Goal: Task Accomplishment & Management: Use online tool/utility

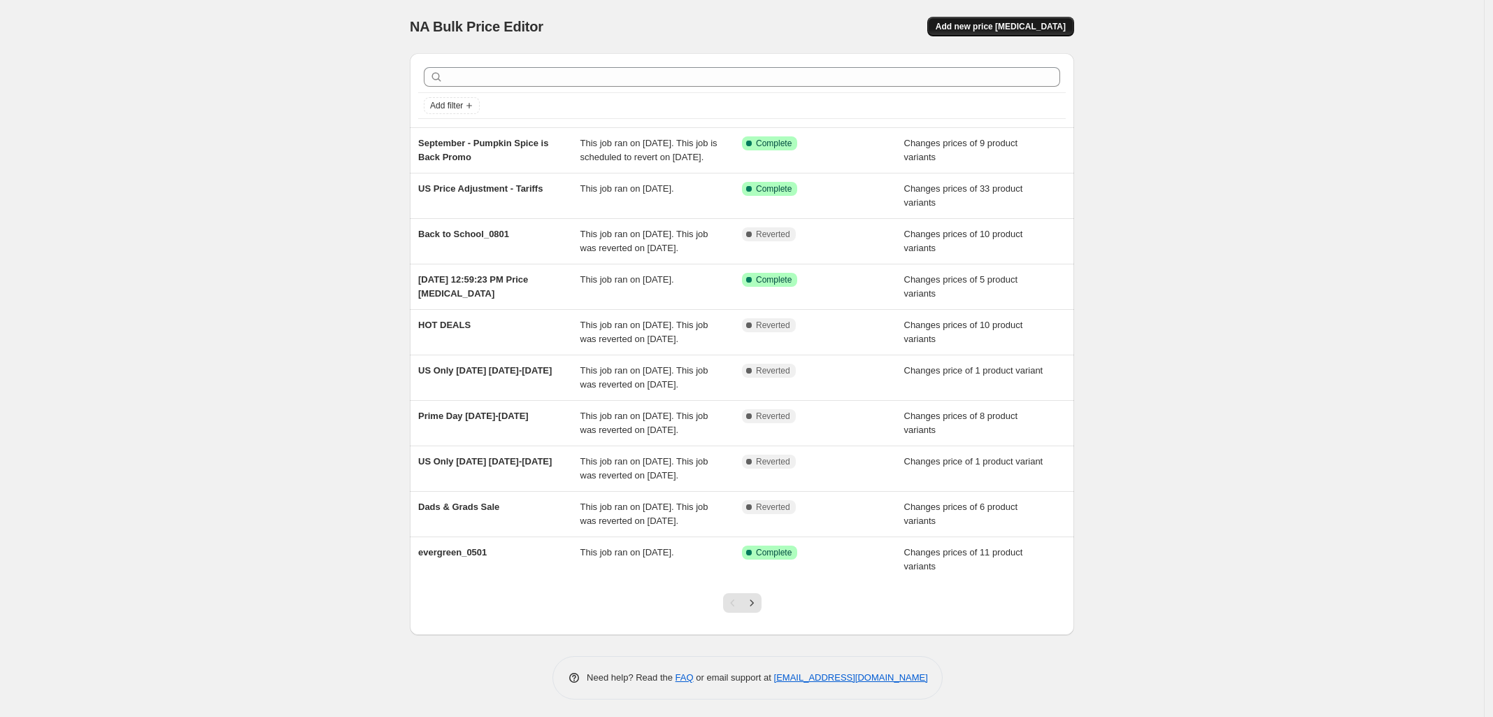
click at [1011, 32] on button "Add new price [MEDICAL_DATA]" at bounding box center [1000, 27] width 147 height 20
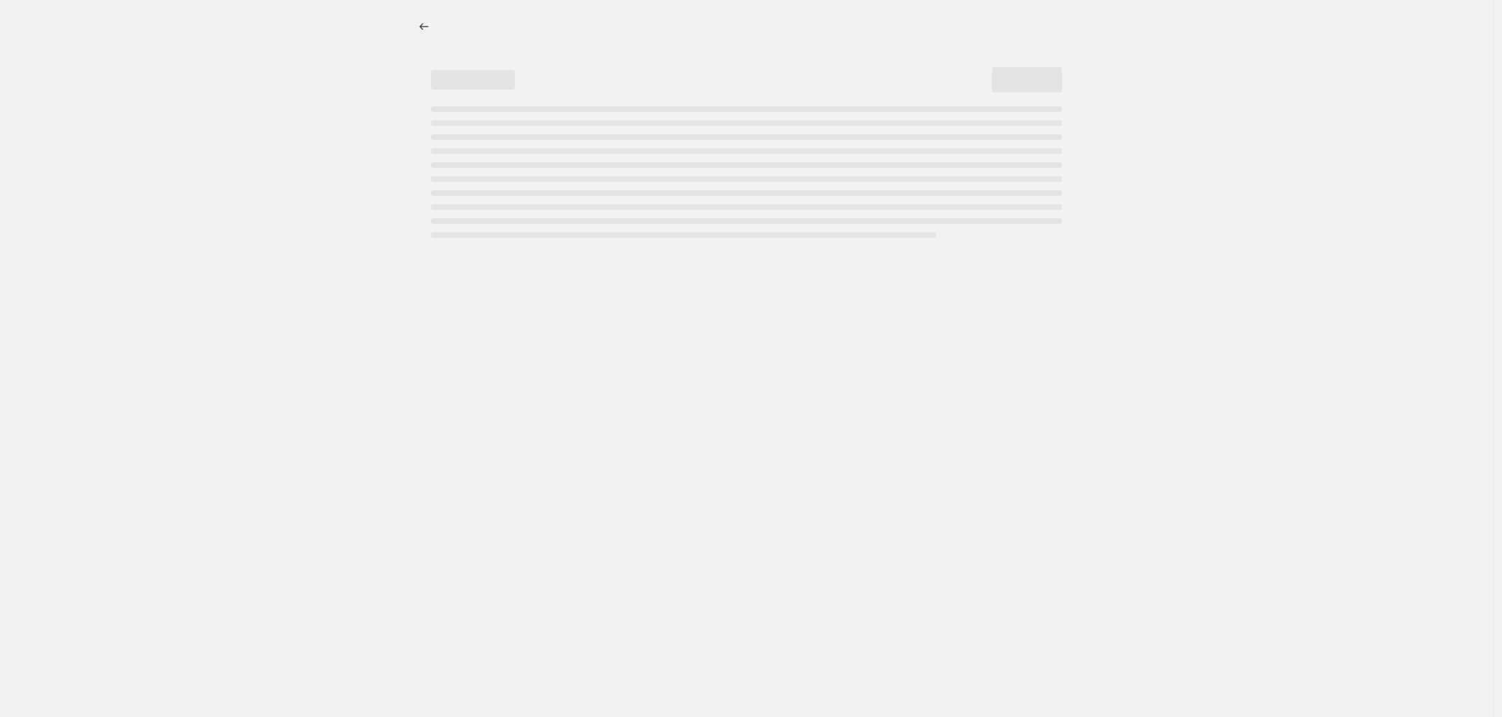
select select "percentage"
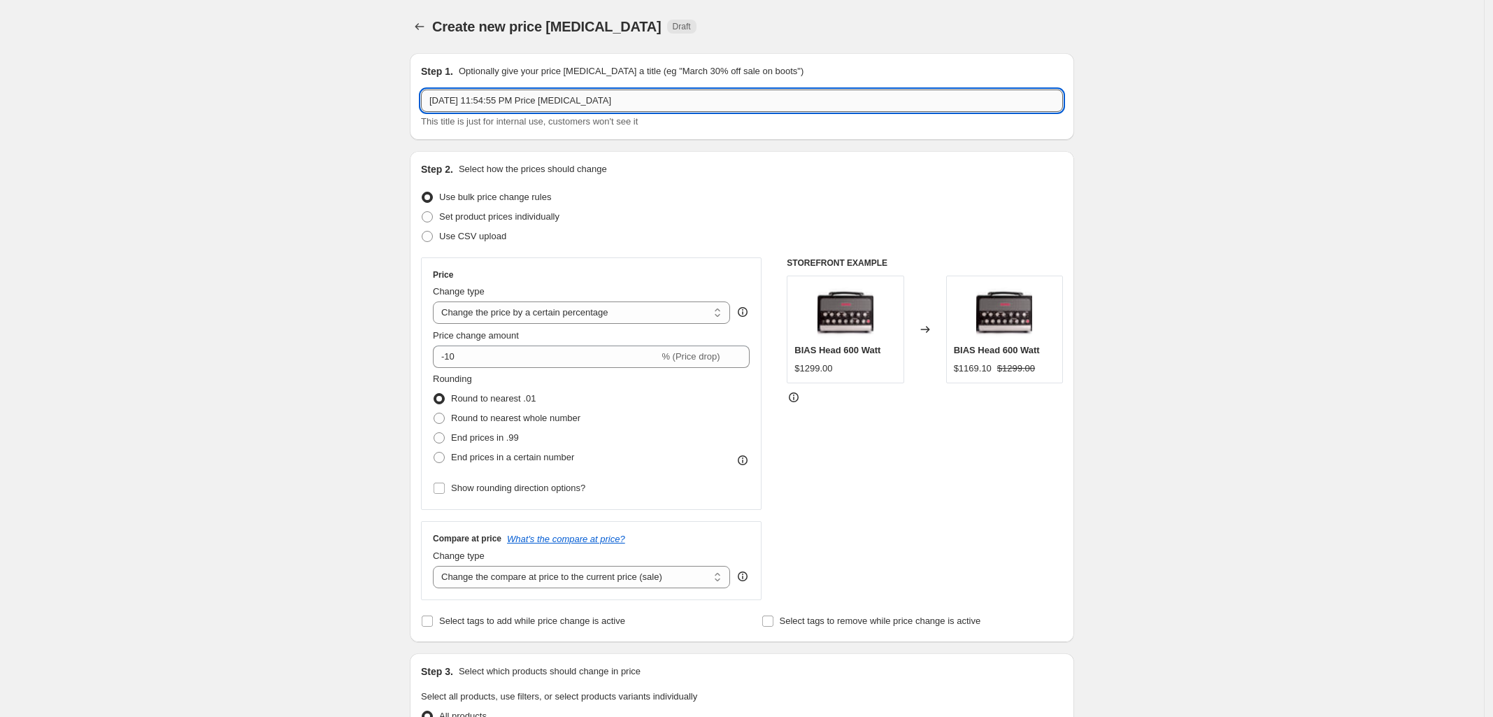
click at [532, 101] on input "[DATE] 11:54:55 PM Price [MEDICAL_DATA]" at bounding box center [742, 101] width 642 height 22
paste input "BIAS Legacy Products Update - 09182025"
type input "BIAS Legacy Products Update - 09182025"
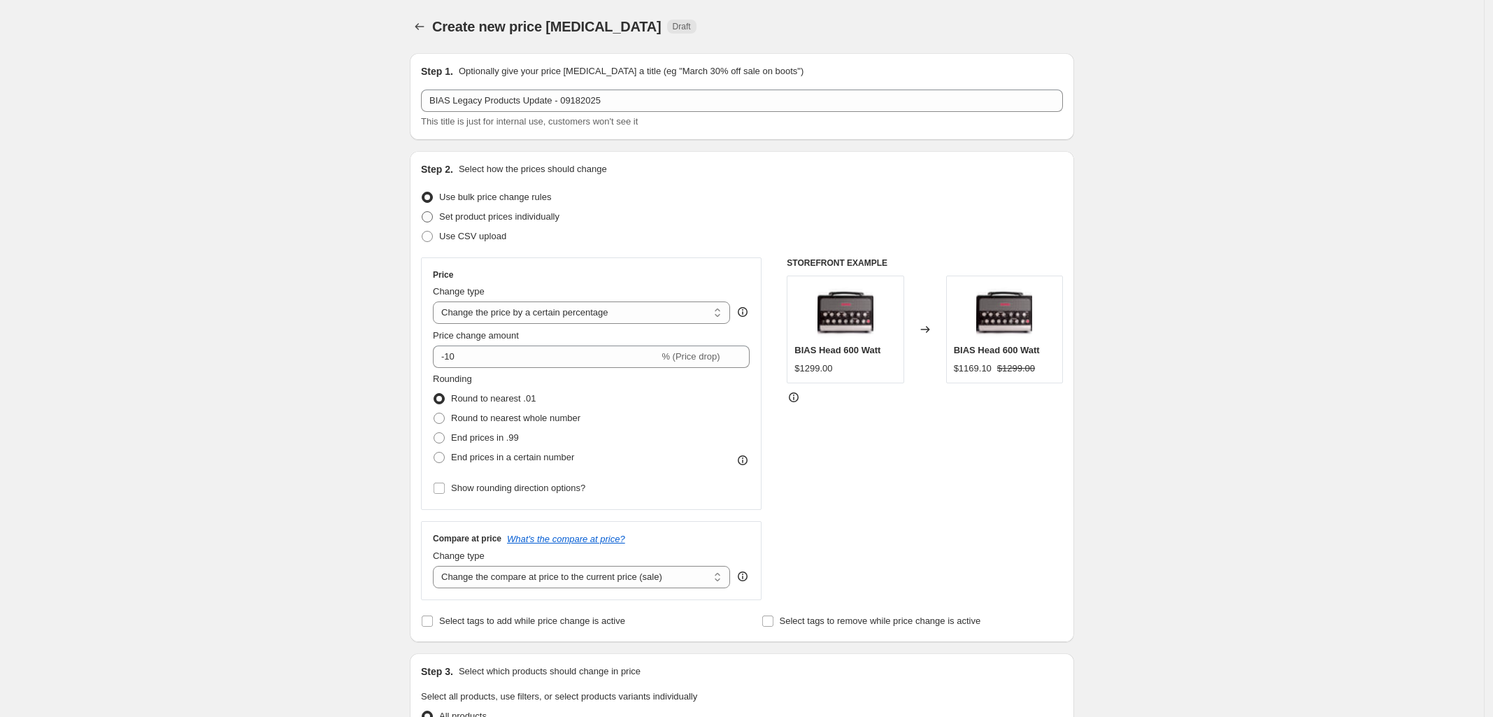
click at [428, 216] on span at bounding box center [427, 216] width 11 height 11
click at [422, 212] on input "Set product prices individually" at bounding box center [422, 211] width 1 height 1
radio input "true"
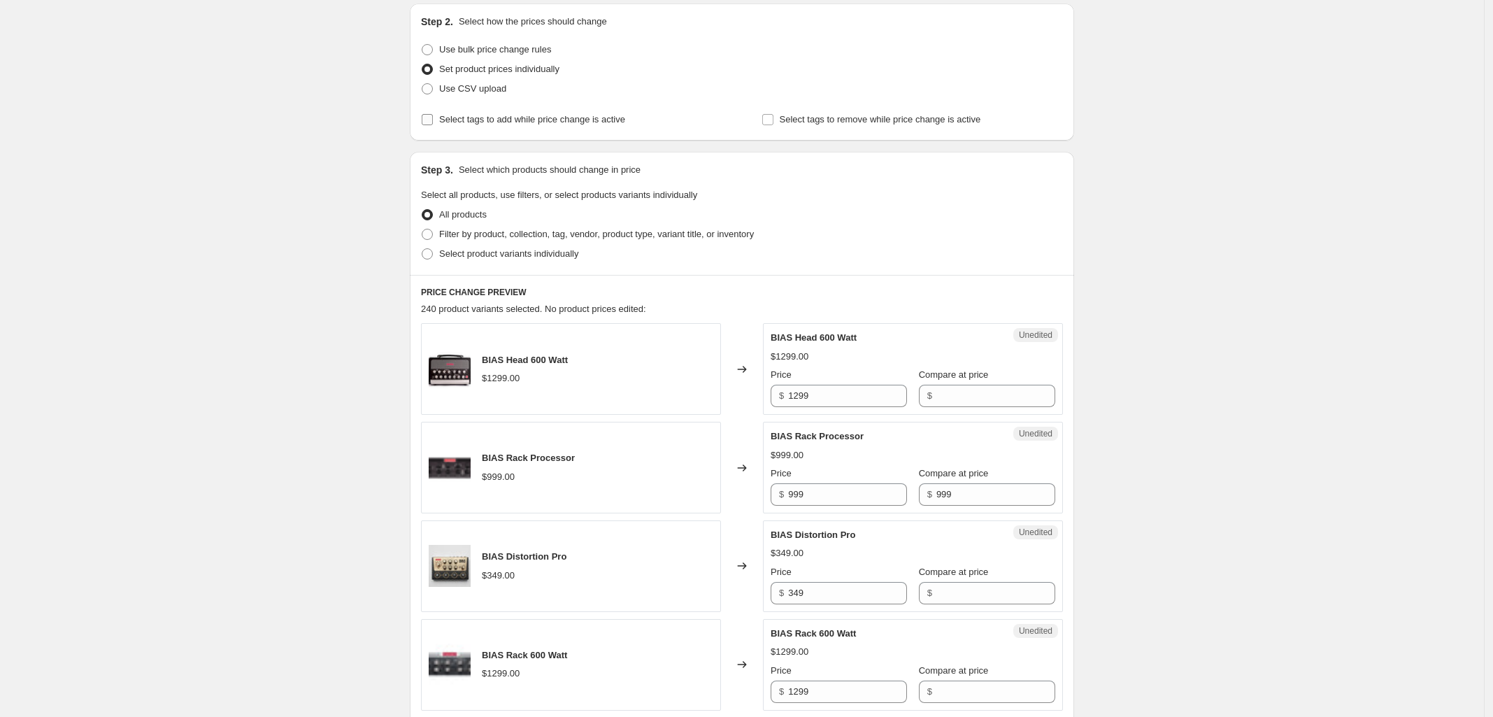
scroll to position [175, 0]
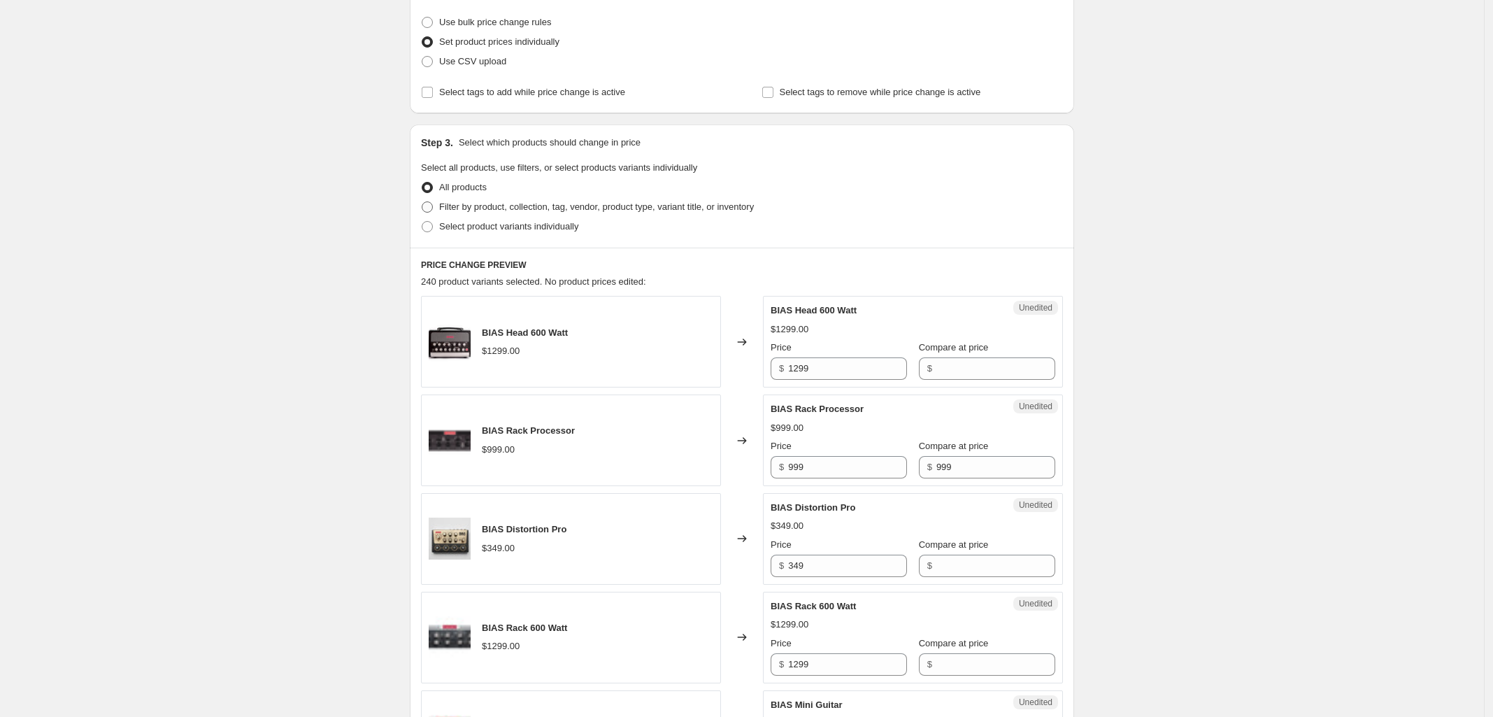
click at [430, 206] on span at bounding box center [427, 206] width 11 height 11
click at [422, 202] on input "Filter by product, collection, tag, vendor, product type, variant title, or inv…" at bounding box center [422, 201] width 1 height 1
radio input "true"
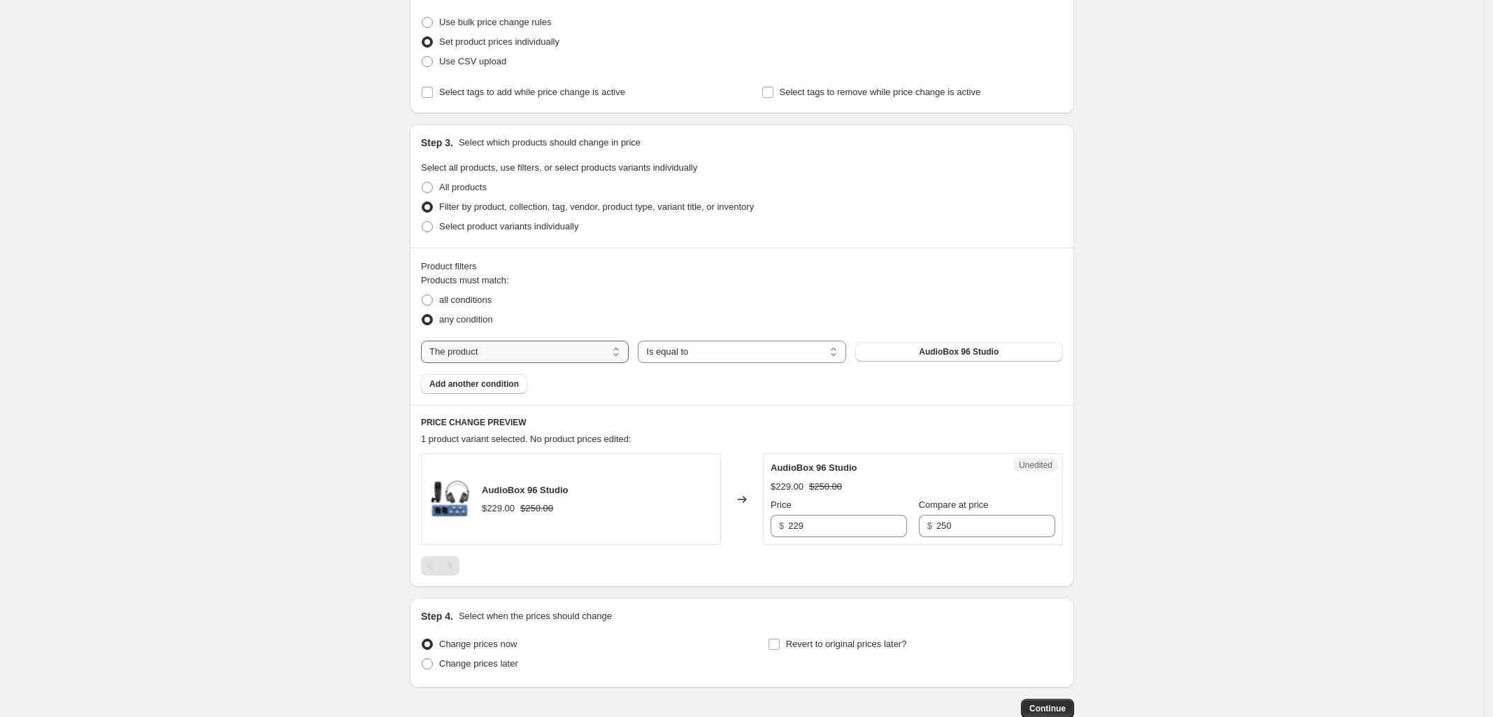
click at [491, 347] on select "The product The product's collection The product's tag The product's vendor The…" at bounding box center [525, 352] width 208 height 22
select select "collection"
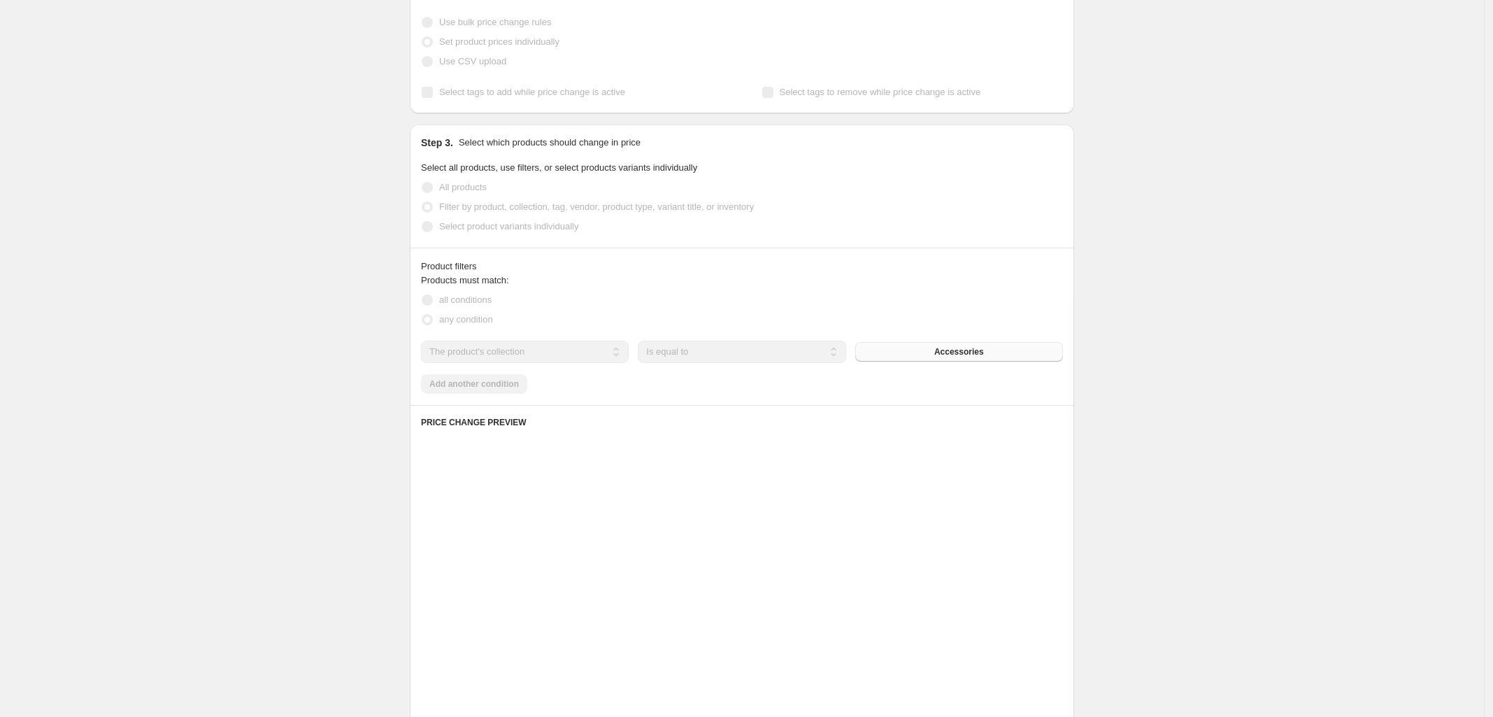
click at [915, 353] on div "The product The product's collection The product's tag The product's vendor The…" at bounding box center [742, 352] width 642 height 22
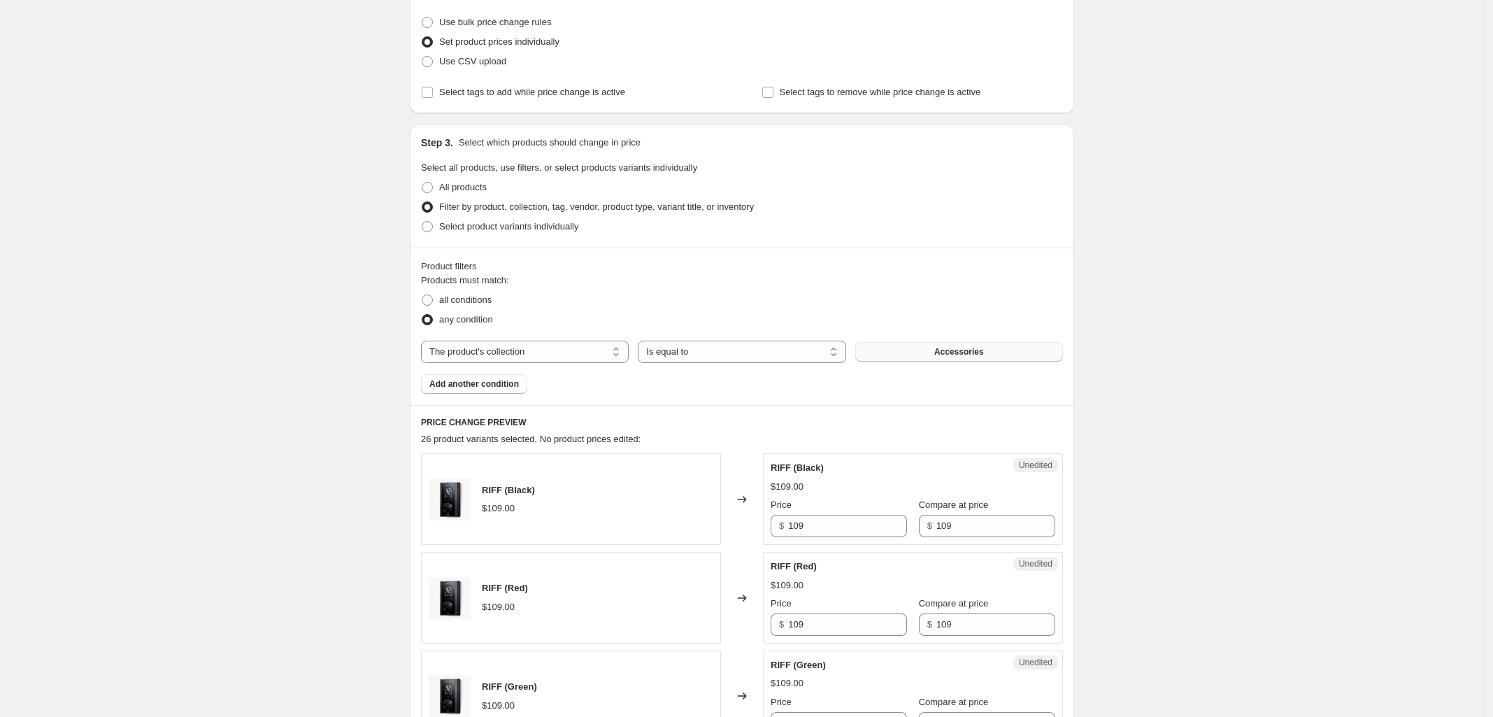
click at [958, 349] on span "Accessories" at bounding box center [959, 351] width 50 height 11
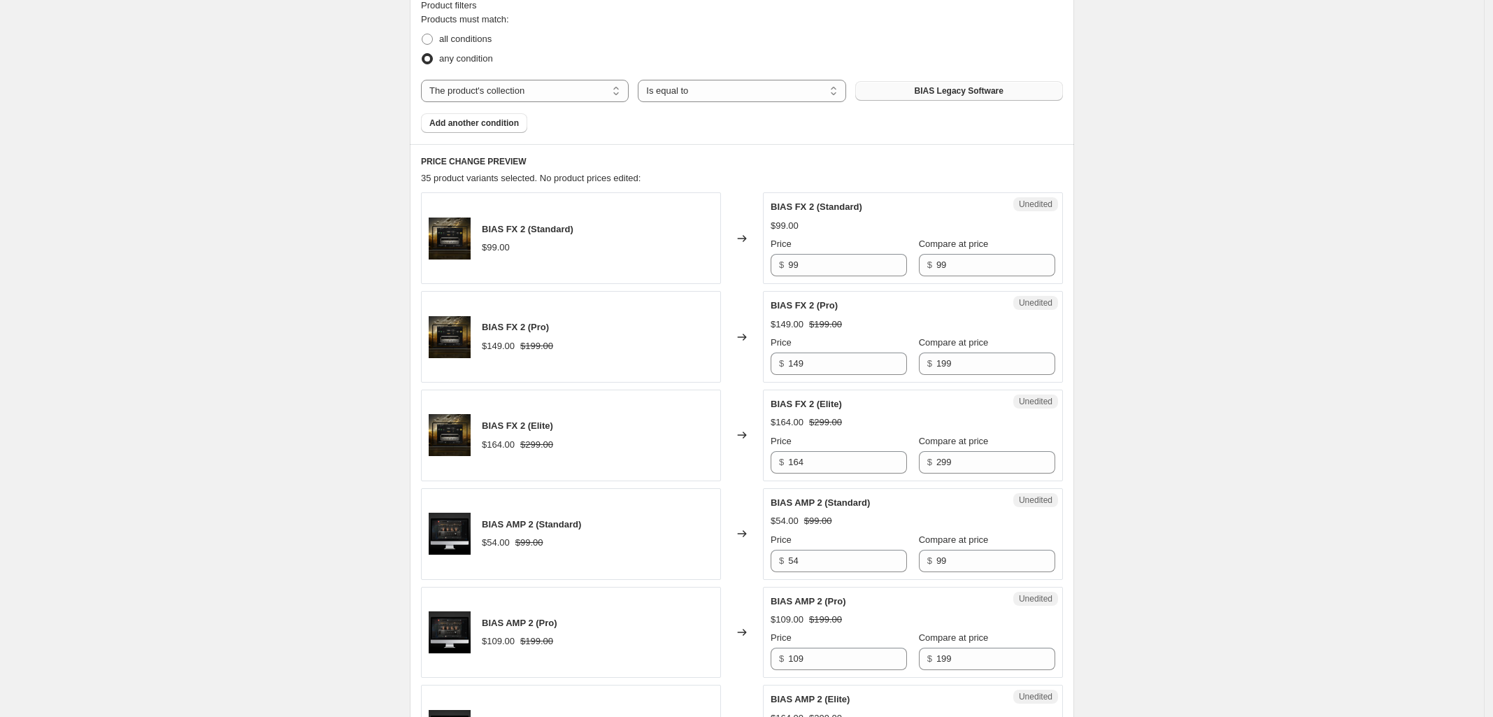
scroll to position [437, 0]
drag, startPoint x: 815, startPoint y: 263, endPoint x: 541, endPoint y: 286, distance: 275.2
click at [734, 263] on div "BIAS FX 2 (Standard) $99.00 Changed to Unedited BIAS FX 2 (Standard) $99.00 Pri…" at bounding box center [742, 237] width 642 height 92
type input "0"
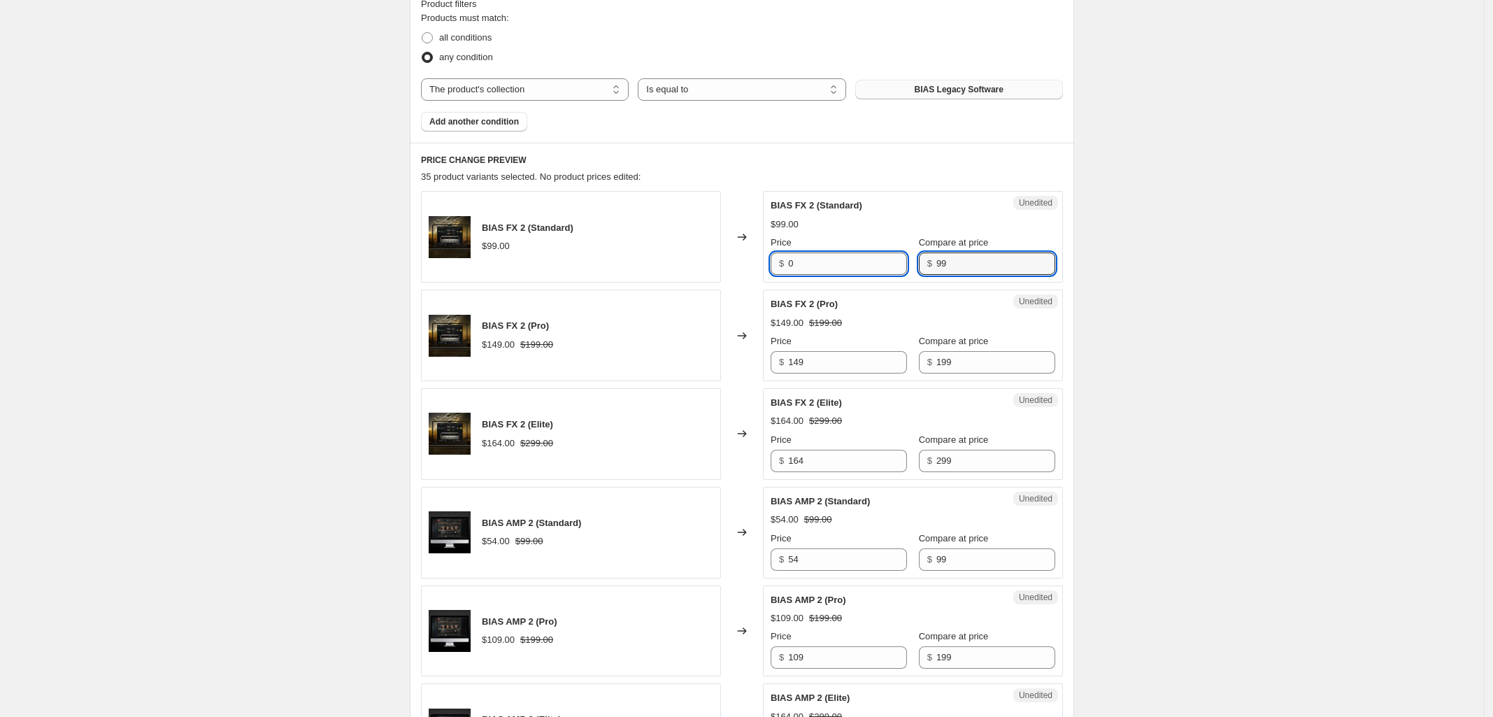
drag, startPoint x: 930, startPoint y: 259, endPoint x: 869, endPoint y: 269, distance: 61.6
click at [888, 257] on div "Price $ 0 Compare at price $ 99" at bounding box center [913, 255] width 285 height 39
type input "0"
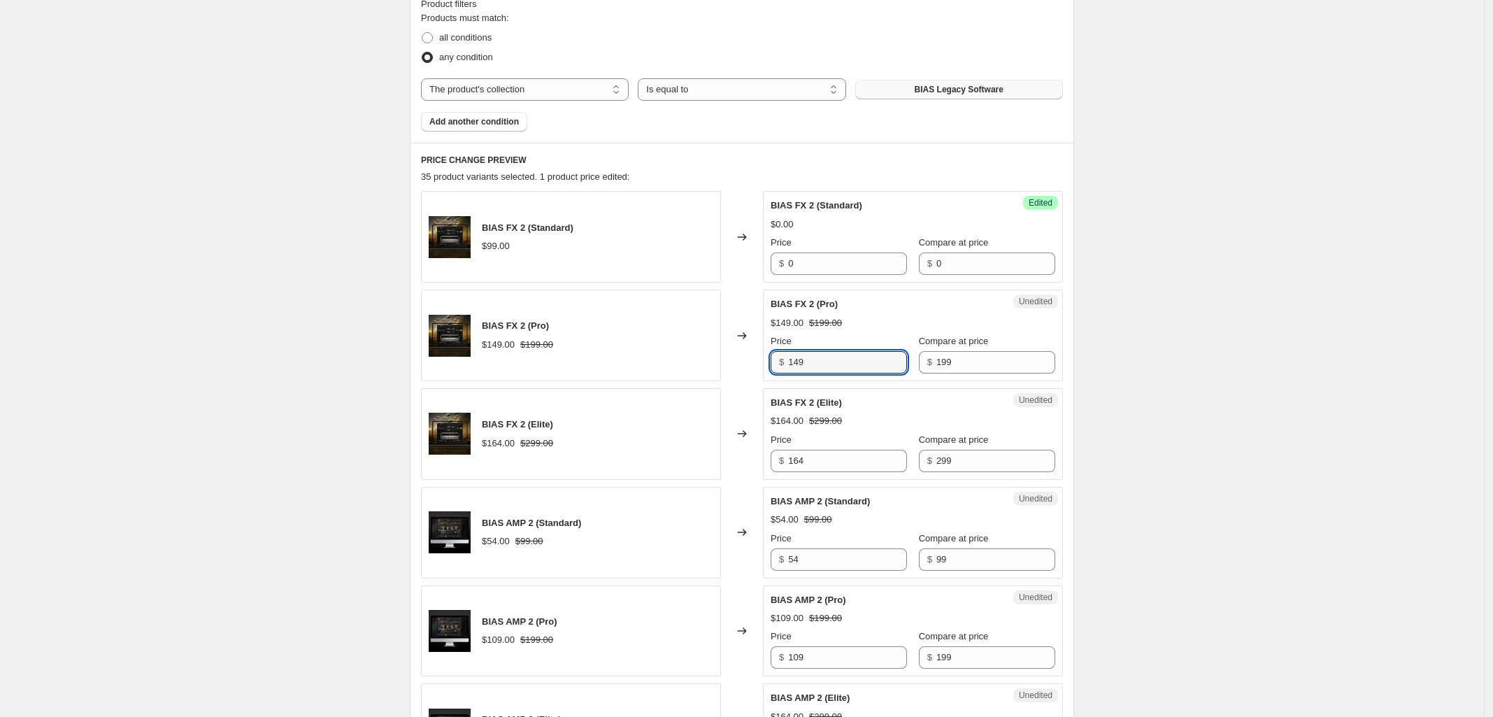
drag, startPoint x: 862, startPoint y: 355, endPoint x: 746, endPoint y: 364, distance: 116.5
click at [764, 359] on div "BIAS FX 2 (Pro) $149.00 $199.00 Changed to Unedited BIAS FX 2 (Pro) $149.00 $19…" at bounding box center [742, 336] width 642 height 92
type input "0"
drag, startPoint x: 852, startPoint y: 365, endPoint x: 788, endPoint y: 476, distance: 128.1
click at [825, 368] on div "Price $ 0 Compare at price $ 199" at bounding box center [913, 353] width 285 height 39
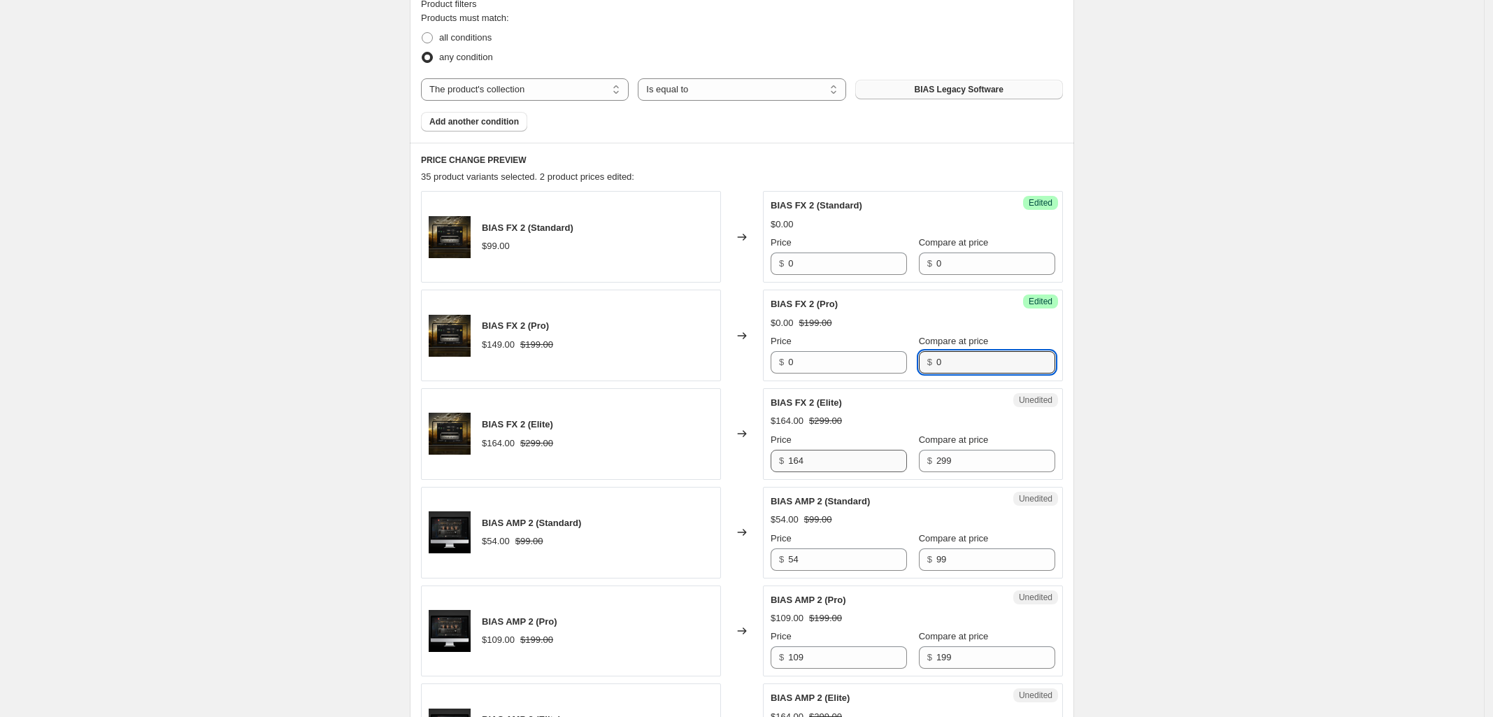
type input "0"
drag, startPoint x: 795, startPoint y: 457, endPoint x: 761, endPoint y: 467, distance: 35.8
click at [774, 459] on div "$ 164" at bounding box center [839, 461] width 136 height 22
type input "0"
drag, startPoint x: 960, startPoint y: 473, endPoint x: 893, endPoint y: 475, distance: 66.5
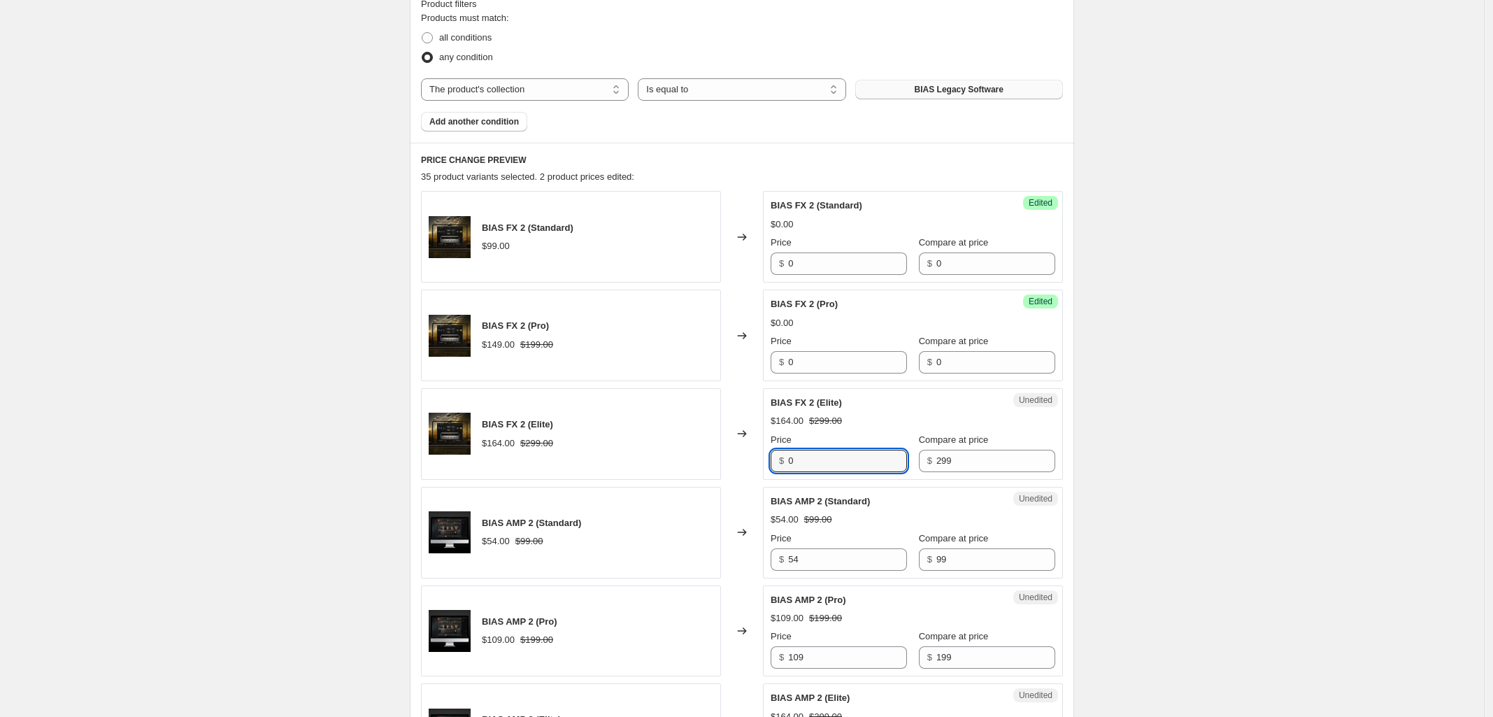
click at [897, 471] on div "Unedited BIAS FX 2 (Elite) $164.00 $299.00 Price $ 0 Compare at price $ 299" at bounding box center [913, 434] width 300 height 92
drag, startPoint x: 960, startPoint y: 462, endPoint x: 872, endPoint y: 462, distance: 88.1
click at [873, 462] on div "Price $ 0 Compare at price $ 0" at bounding box center [913, 452] width 285 height 39
type input "0"
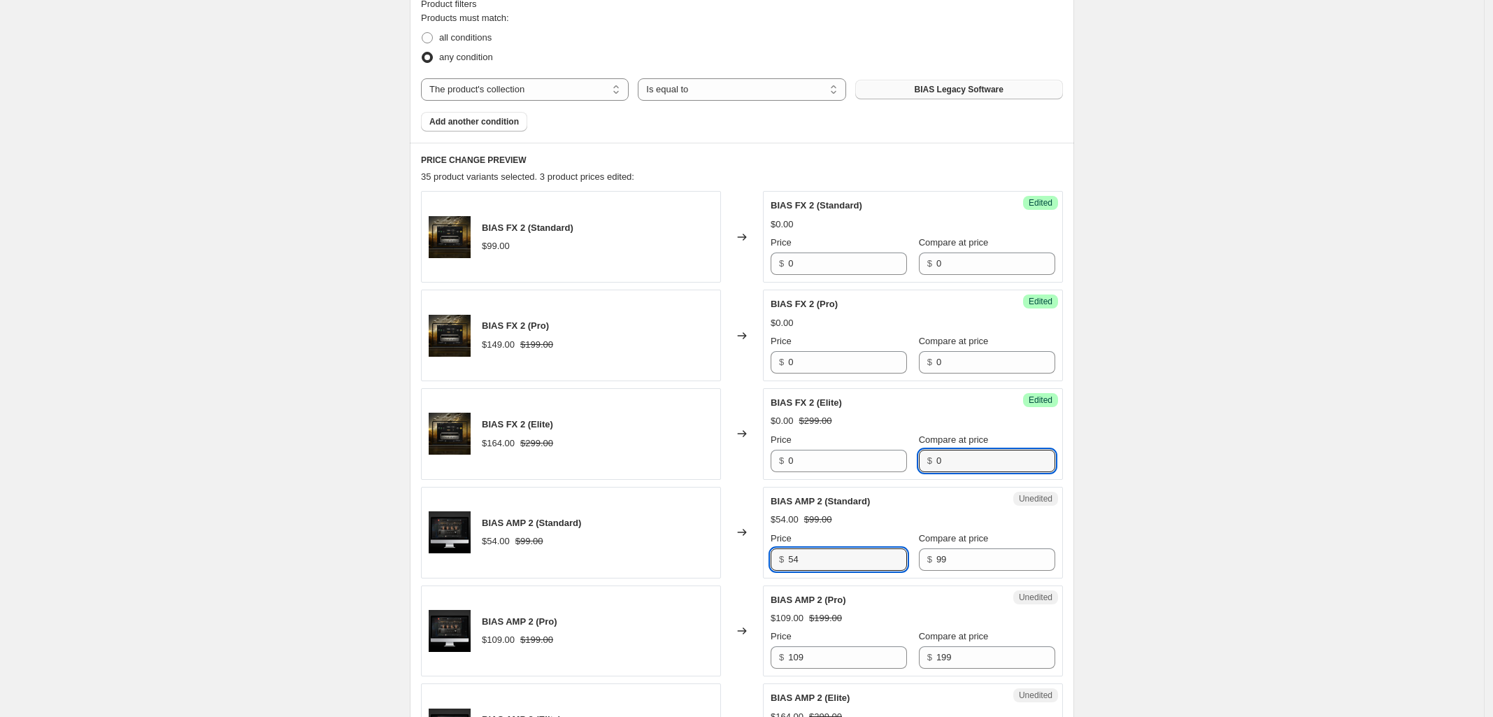
drag, startPoint x: 812, startPoint y: 551, endPoint x: 762, endPoint y: 565, distance: 51.6
click at [768, 562] on div "Unedited BIAS AMP 2 (Standard) $54.00 $99.00 Price $ 54 Compare at price $ 99" at bounding box center [913, 533] width 300 height 92
type input "0"
drag, startPoint x: 955, startPoint y: 562, endPoint x: 831, endPoint y: 571, distance: 124.8
click at [848, 568] on div "Price $ 0 Compare at price $ 99" at bounding box center [913, 551] width 285 height 39
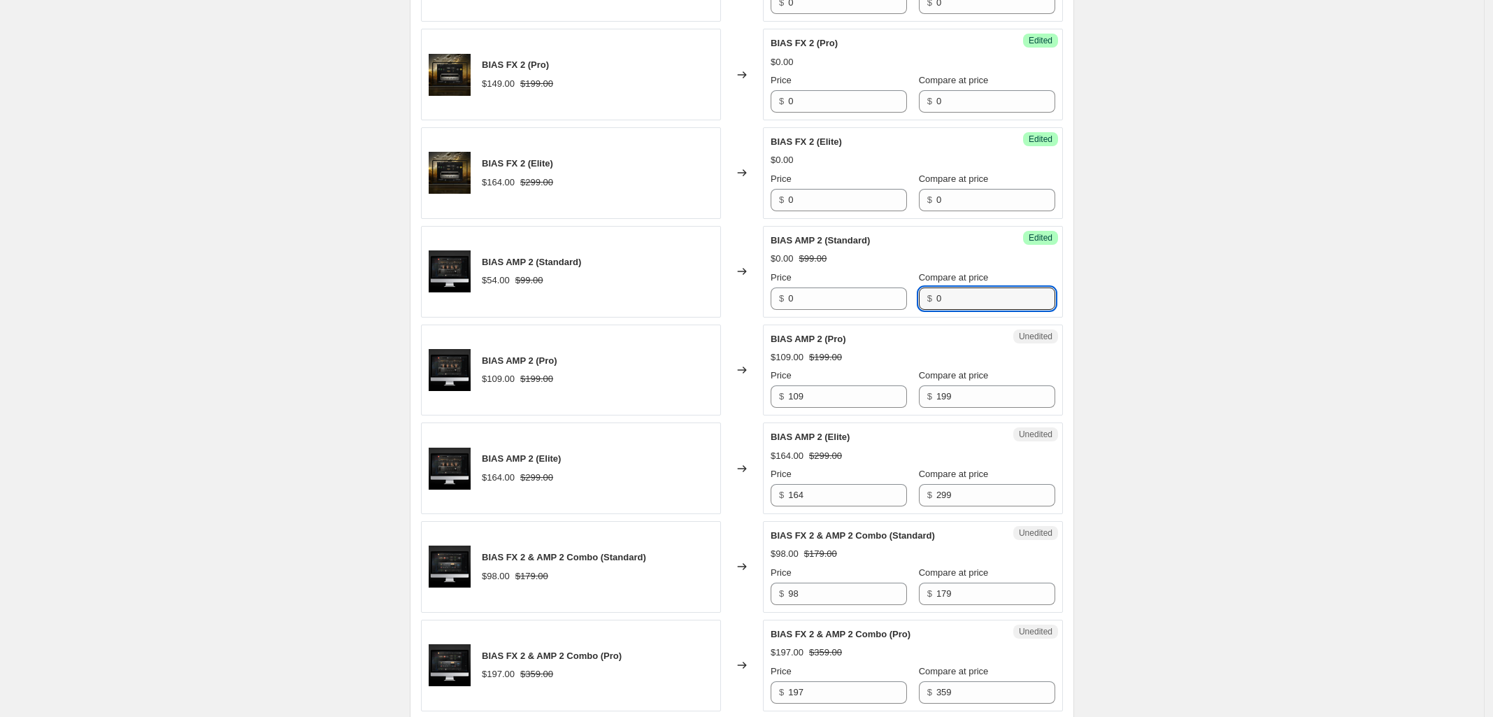
scroll to position [699, 0]
type input "0"
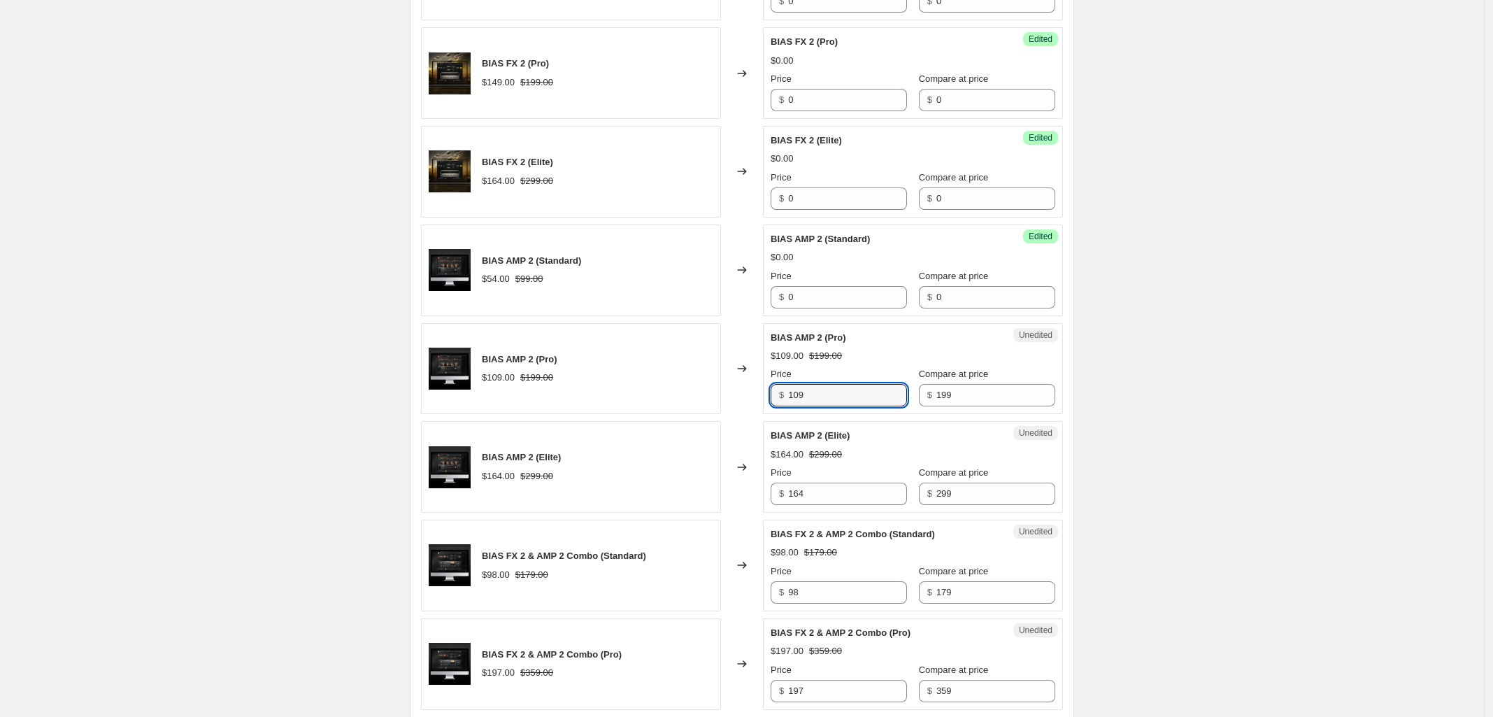
drag, startPoint x: 813, startPoint y: 396, endPoint x: 751, endPoint y: 417, distance: 65.7
click at [760, 400] on div "BIAS AMP 2 (Pro) $109.00 $199.00 Changed to Unedited BIAS AMP 2 (Pro) $109.00 $…" at bounding box center [742, 369] width 642 height 92
type input "0"
drag, startPoint x: 950, startPoint y: 404, endPoint x: 899, endPoint y: 403, distance: 51.1
click at [899, 403] on div "Price $ 0 Compare at price $ 199" at bounding box center [913, 386] width 285 height 39
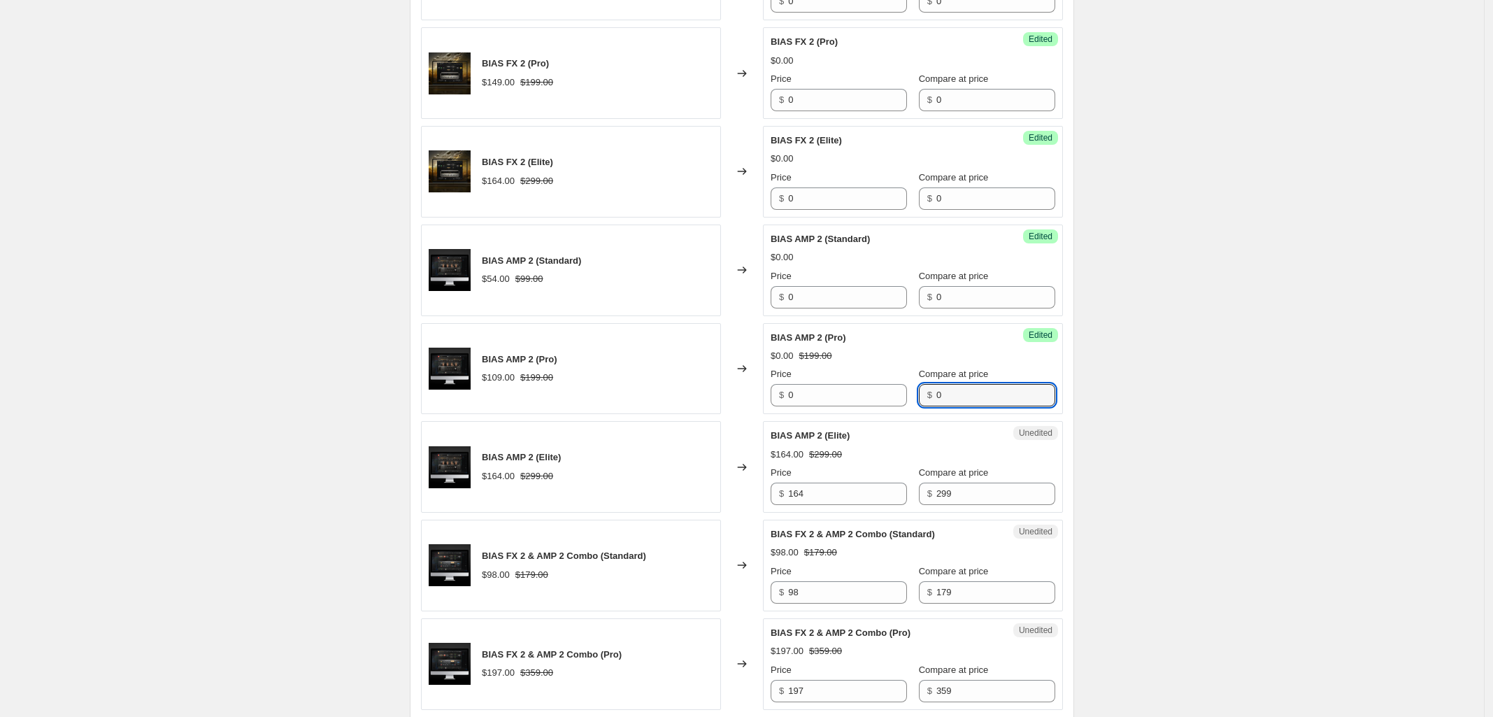
type input "0"
click at [781, 497] on div "$ 164" at bounding box center [839, 494] width 136 height 22
type input "0"
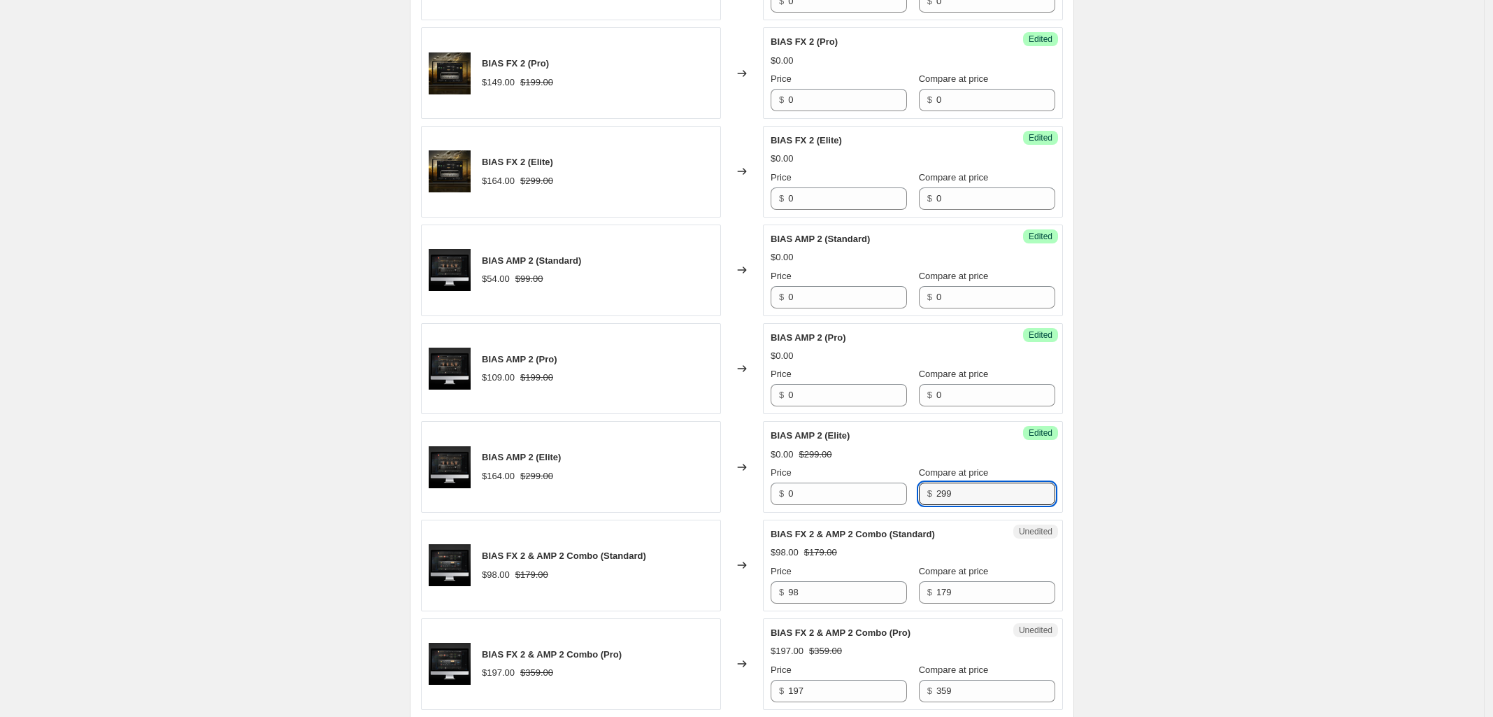
drag, startPoint x: 950, startPoint y: 494, endPoint x: 753, endPoint y: 525, distance: 199.0
click at [834, 494] on div "Price $ 0 Compare at price $ 299" at bounding box center [913, 485] width 285 height 39
type input "0"
drag, startPoint x: 841, startPoint y: 591, endPoint x: 737, endPoint y: 616, distance: 107.1
click at [741, 605] on div "BIAS FX 2 & AMP 2 Combo (Standard) $98.00 $179.00 Changed to Unedited BIAS FX 2…" at bounding box center [742, 566] width 642 height 92
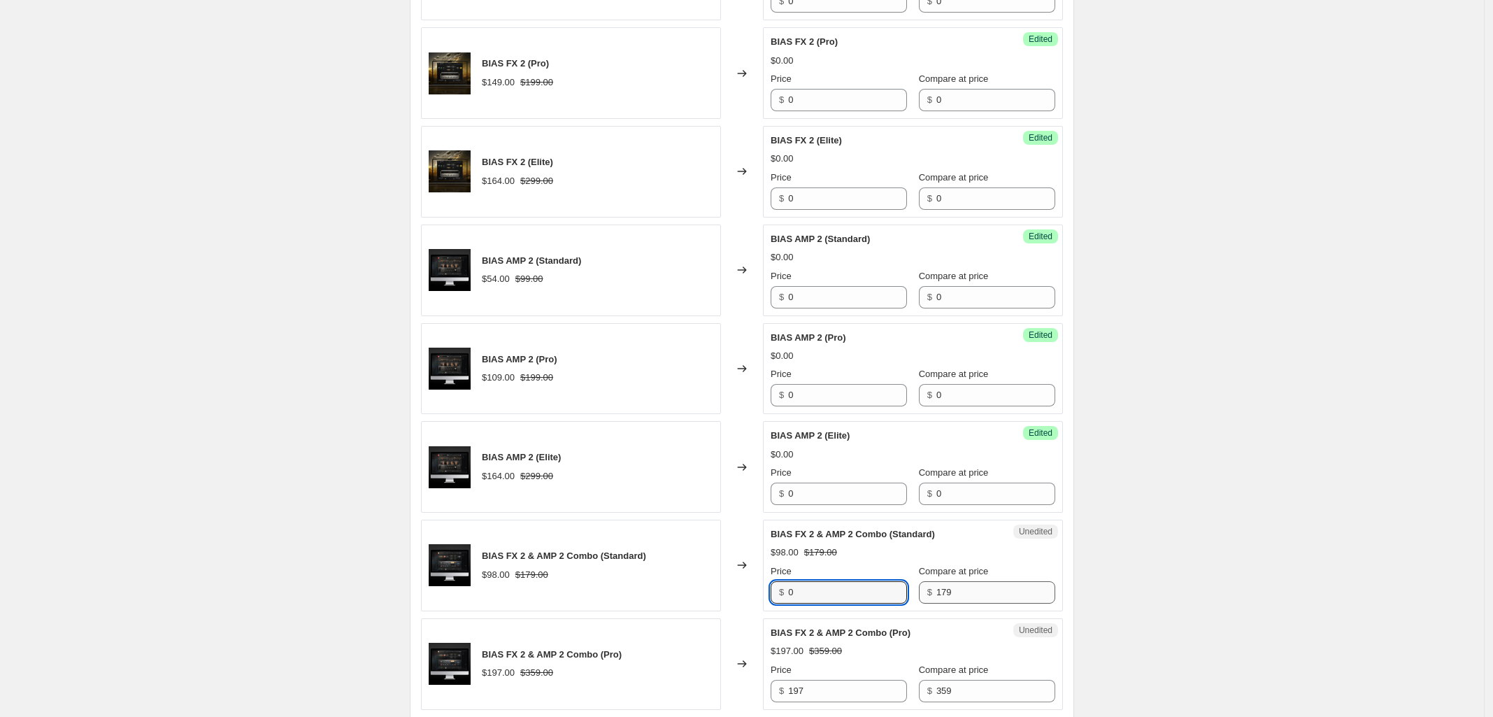
type input "0"
drag, startPoint x: 976, startPoint y: 597, endPoint x: 732, endPoint y: 623, distance: 244.9
click at [848, 606] on div "Success Edited BIAS FX 2 & AMP 2 Combo (Standard) $0.00 $179.00 Price $ 0 Compa…" at bounding box center [913, 566] width 300 height 92
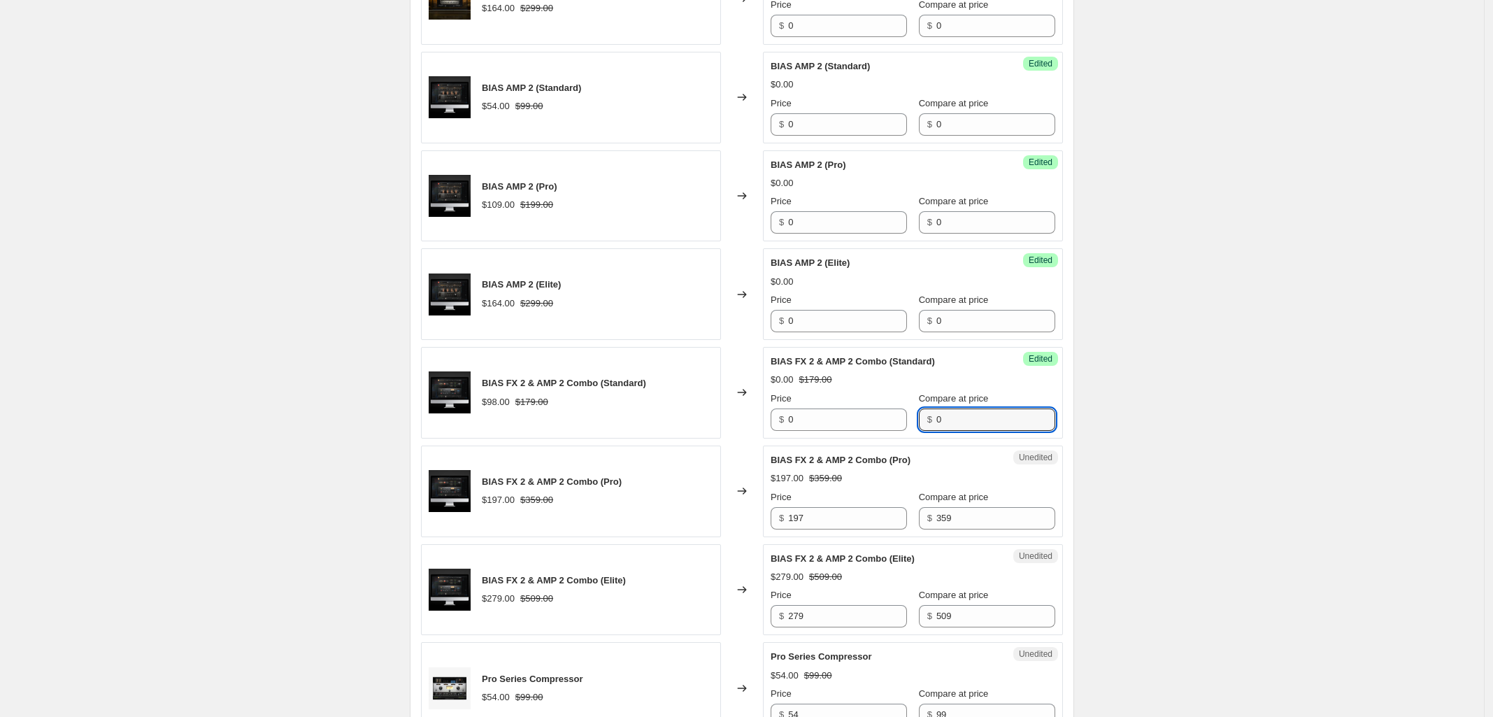
scroll to position [874, 0]
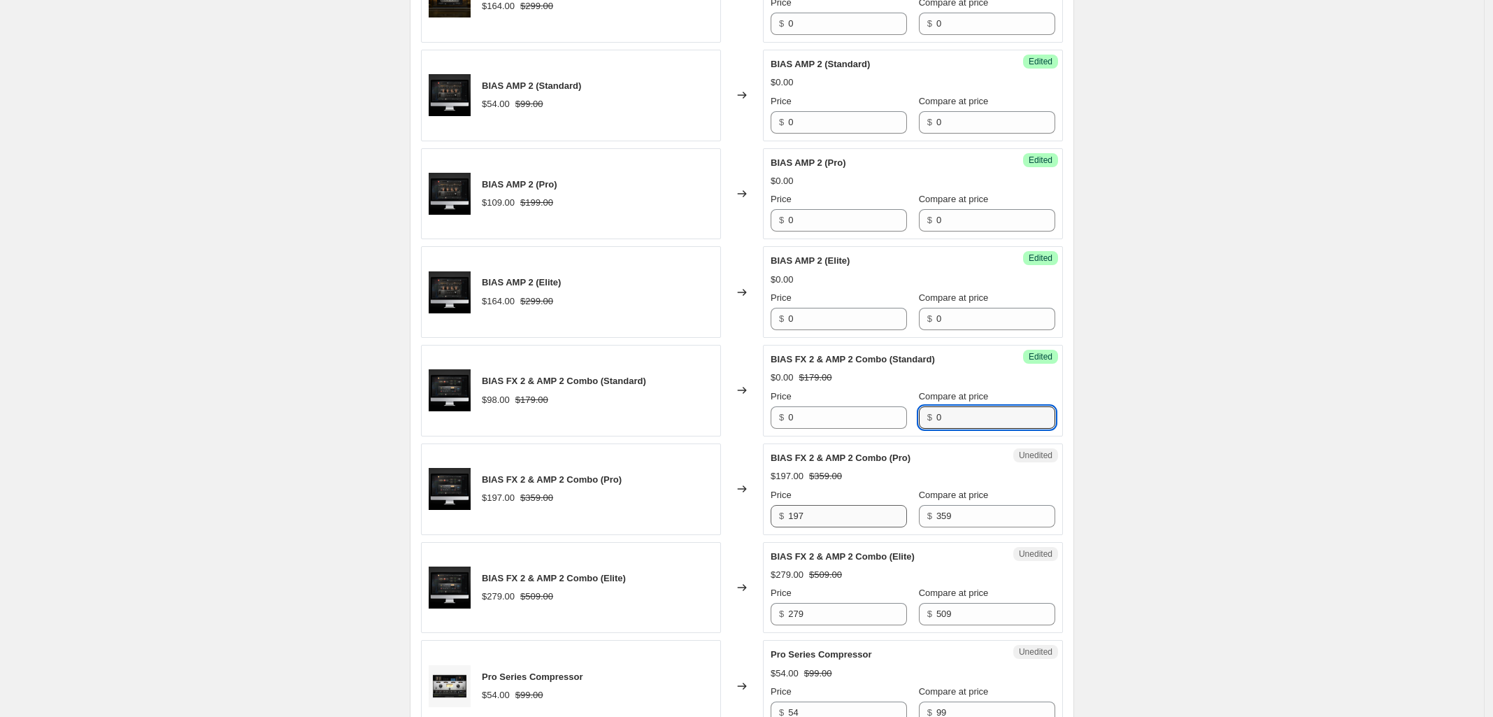
type input "0"
drag, startPoint x: 824, startPoint y: 518, endPoint x: 728, endPoint y: 530, distance: 96.6
click at [771, 522] on div "Unedited BIAS FX 2 & AMP 2 Combo (Pro) $197.00 $359.00 Price $ 197 Compare at p…" at bounding box center [913, 489] width 300 height 92
type input "0"
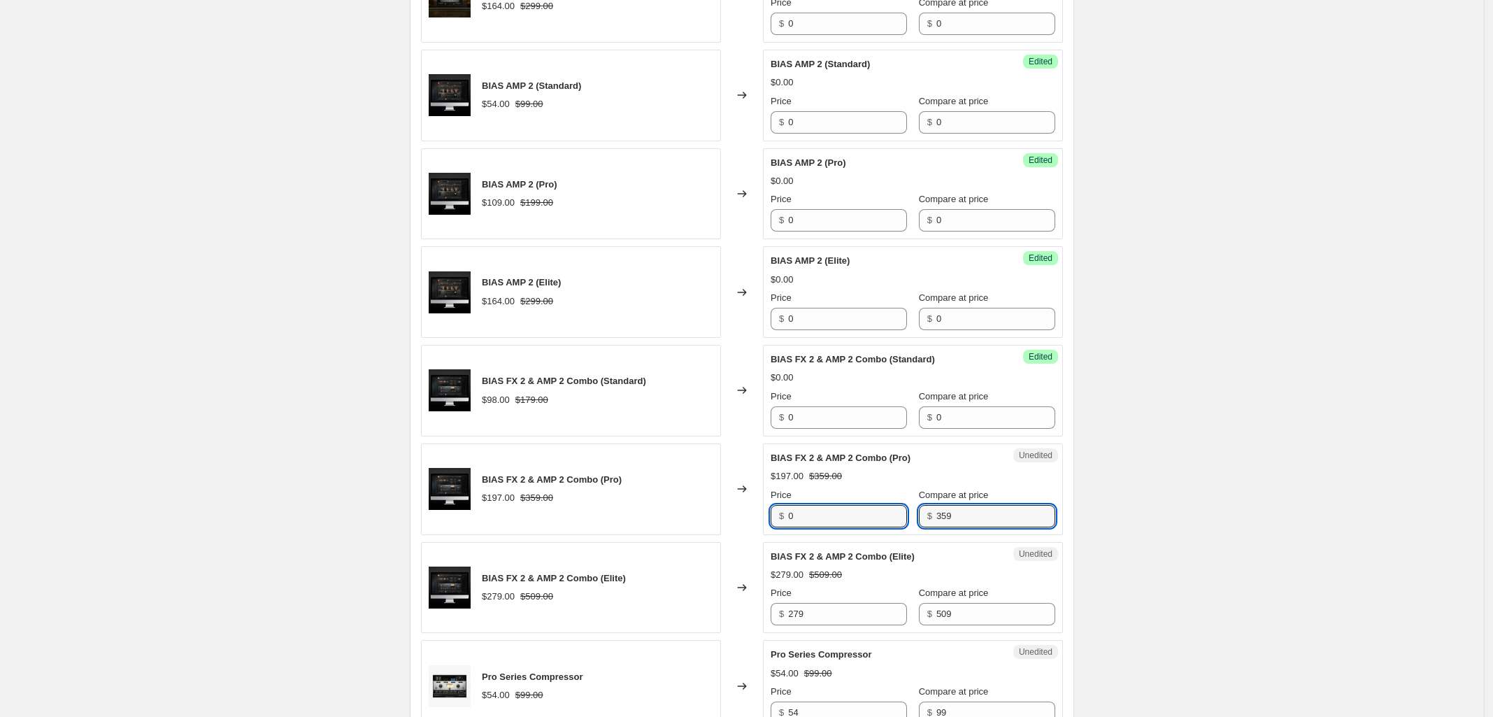
drag, startPoint x: 916, startPoint y: 522, endPoint x: 792, endPoint y: 538, distance: 124.8
click at [802, 535] on div "Unedited BIAS FX 2 & AMP 2 Combo (Pro) $197.00 $359.00 Price $ 0 Compare at pri…" at bounding box center [913, 489] width 300 height 92
type input "0"
drag, startPoint x: 829, startPoint y: 611, endPoint x: 752, endPoint y: 623, distance: 77.9
click at [757, 623] on div "BIAS FX 2 & AMP 2 Combo (Elite) $279.00 $509.00 Changed to Unedited BIAS FX 2 &…" at bounding box center [742, 588] width 642 height 92
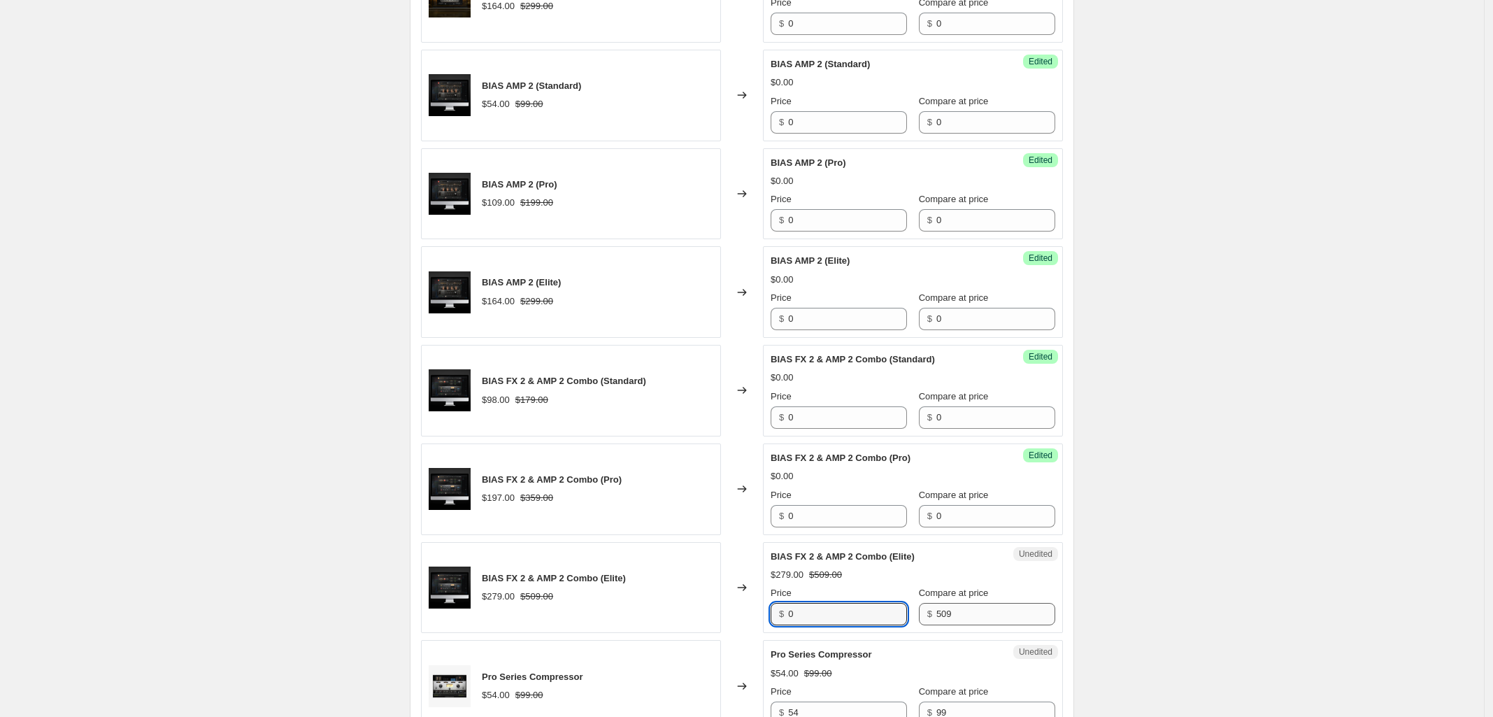
type input "0"
drag, startPoint x: 988, startPoint y: 623, endPoint x: 788, endPoint y: 623, distance: 199.3
click at [820, 623] on div "Price $ 0 Compare at price $ 509" at bounding box center [913, 605] width 285 height 39
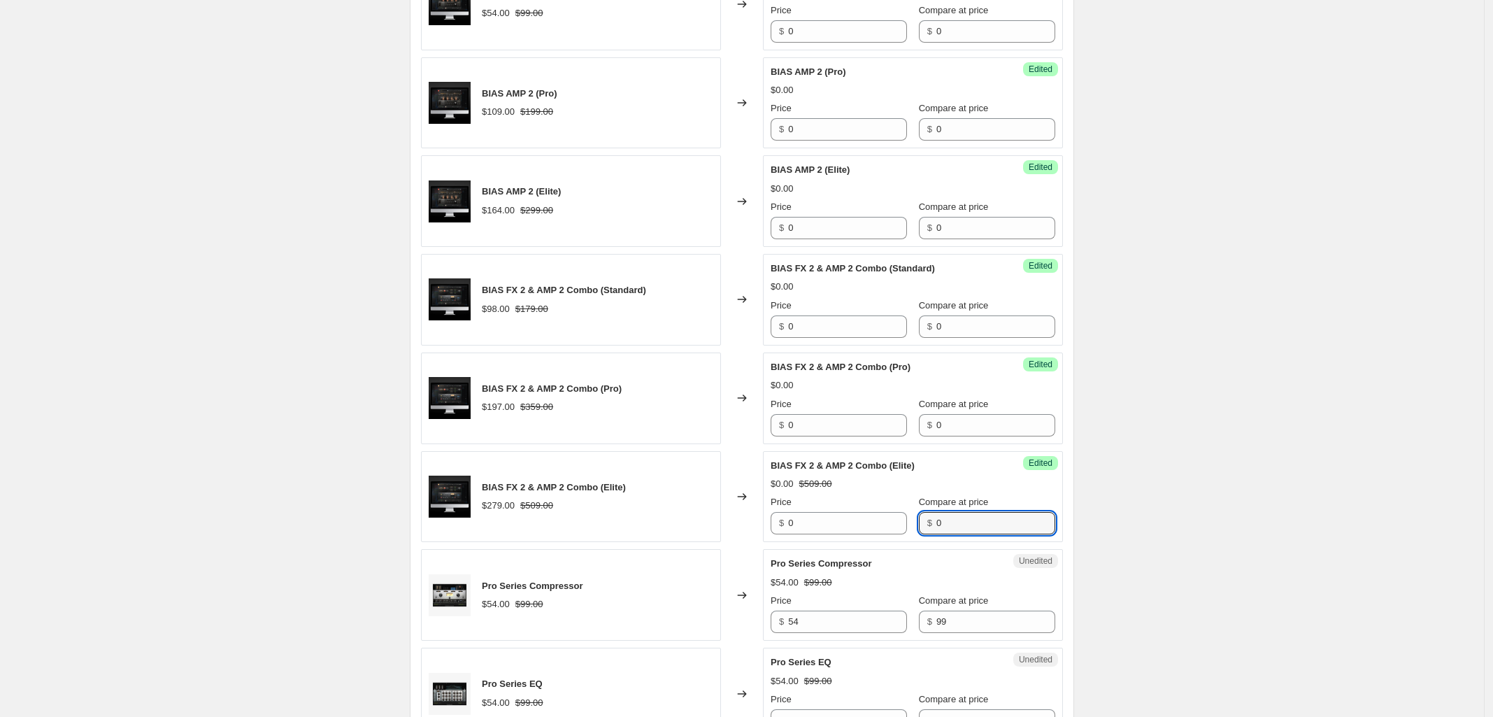
scroll to position [1049, 0]
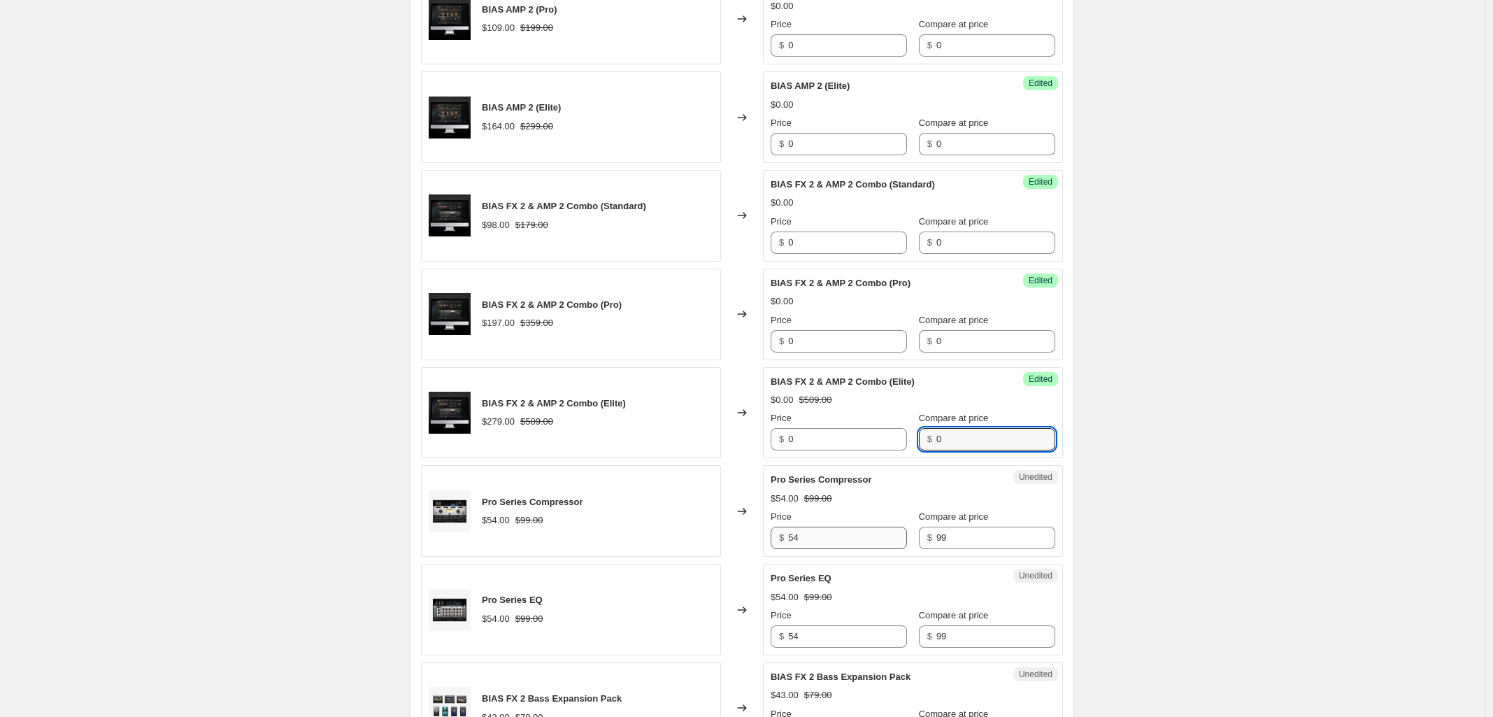
type input "0"
drag, startPoint x: 802, startPoint y: 543, endPoint x: 746, endPoint y: 552, distance: 55.9
click at [757, 550] on div "Pro Series Compressor $54.00 $99.00 Changed to Unedited Pro Series Compressor $…" at bounding box center [742, 511] width 642 height 92
type input "0"
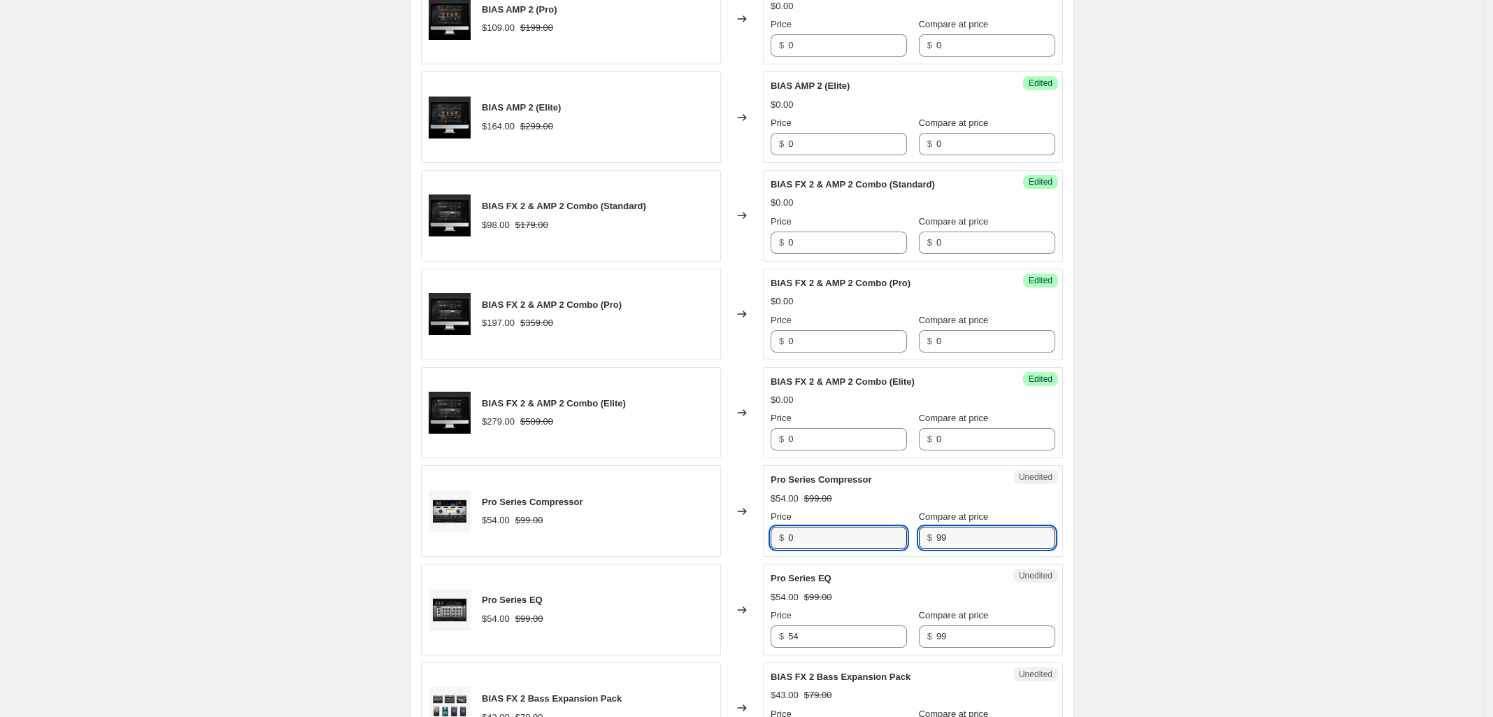
drag, startPoint x: 956, startPoint y: 541, endPoint x: 871, endPoint y: 553, distance: 86.2
click at [883, 548] on div "Price $ 0 Compare at price $ 99" at bounding box center [913, 529] width 285 height 39
type input "0"
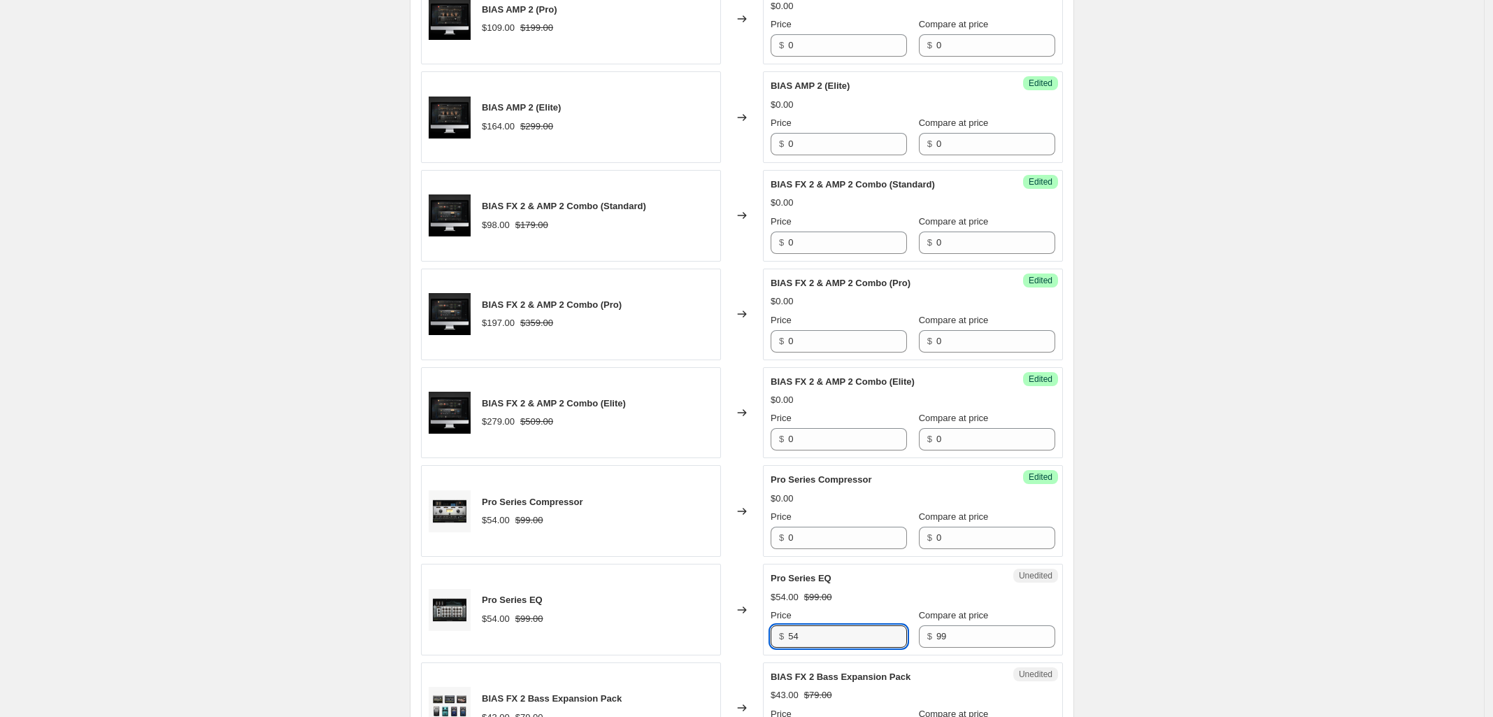
click at [785, 637] on div "$ 54" at bounding box center [839, 636] width 136 height 22
type input "0"
drag, startPoint x: 948, startPoint y: 639, endPoint x: 805, endPoint y: 660, distance: 144.1
click at [881, 647] on div "Price $ 0 Compare at price $ 99" at bounding box center [913, 628] width 285 height 39
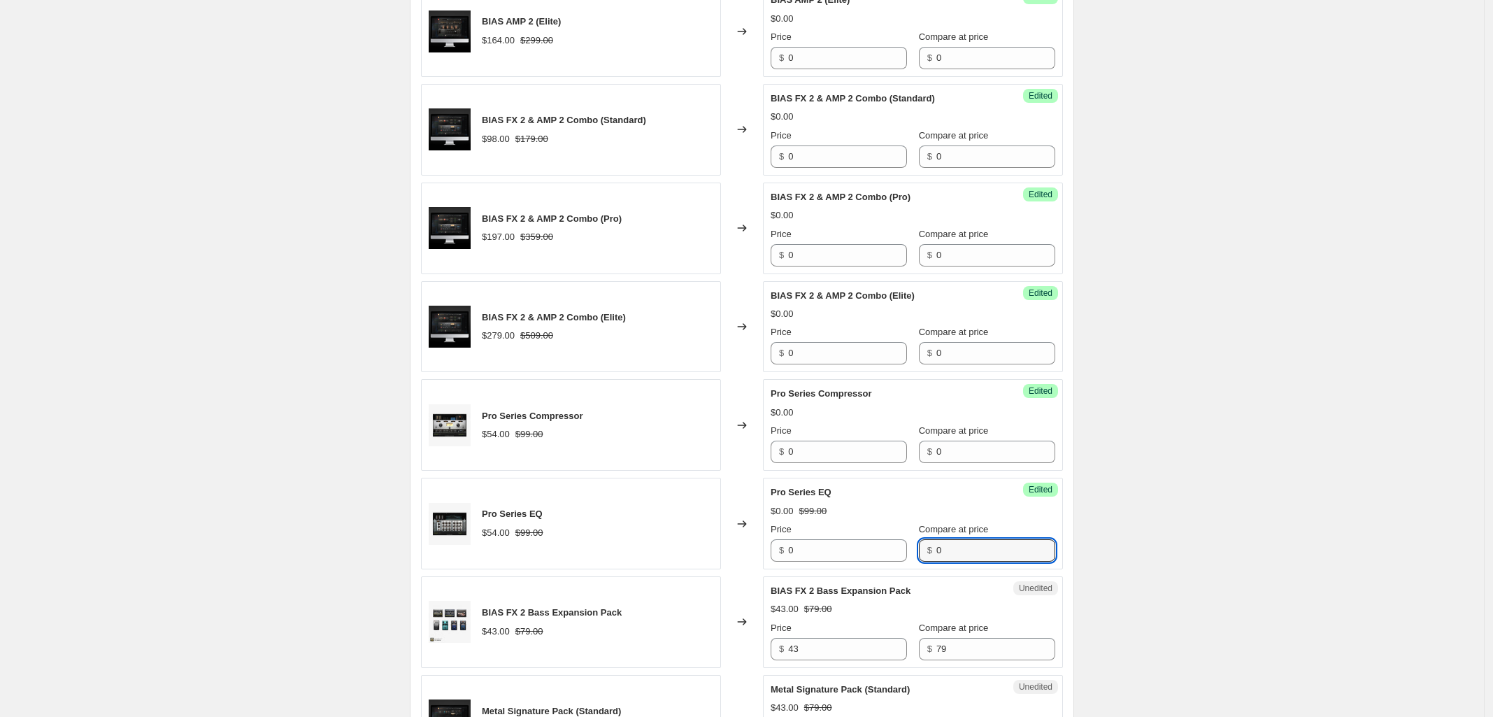
scroll to position [1399, 0]
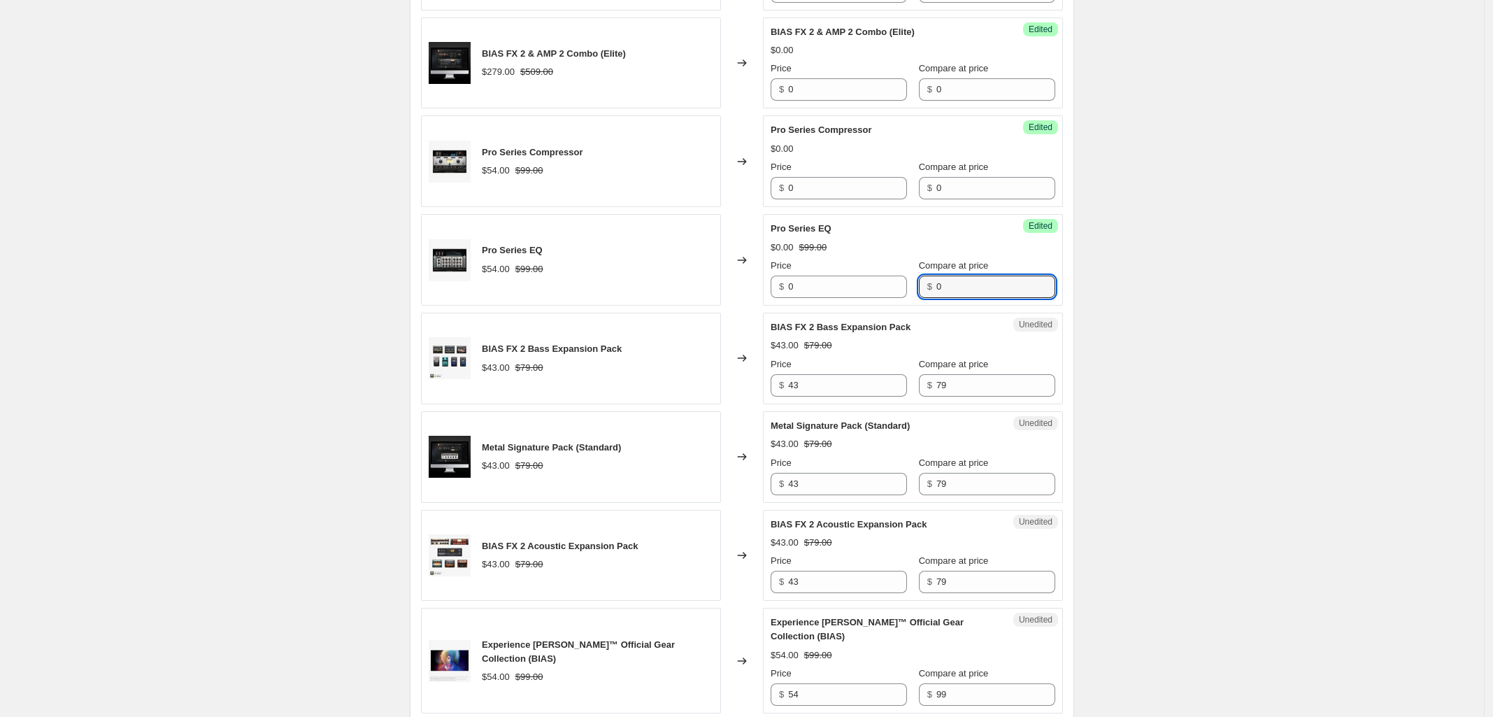
type input "0"
drag, startPoint x: 784, startPoint y: 390, endPoint x: 720, endPoint y: 408, distance: 66.2
click at [762, 392] on div "BIAS FX 2 Bass Expansion Pack $43.00 $79.00 Changed to Unedited BIAS FX 2 Bass …" at bounding box center [742, 359] width 642 height 92
type input "0"
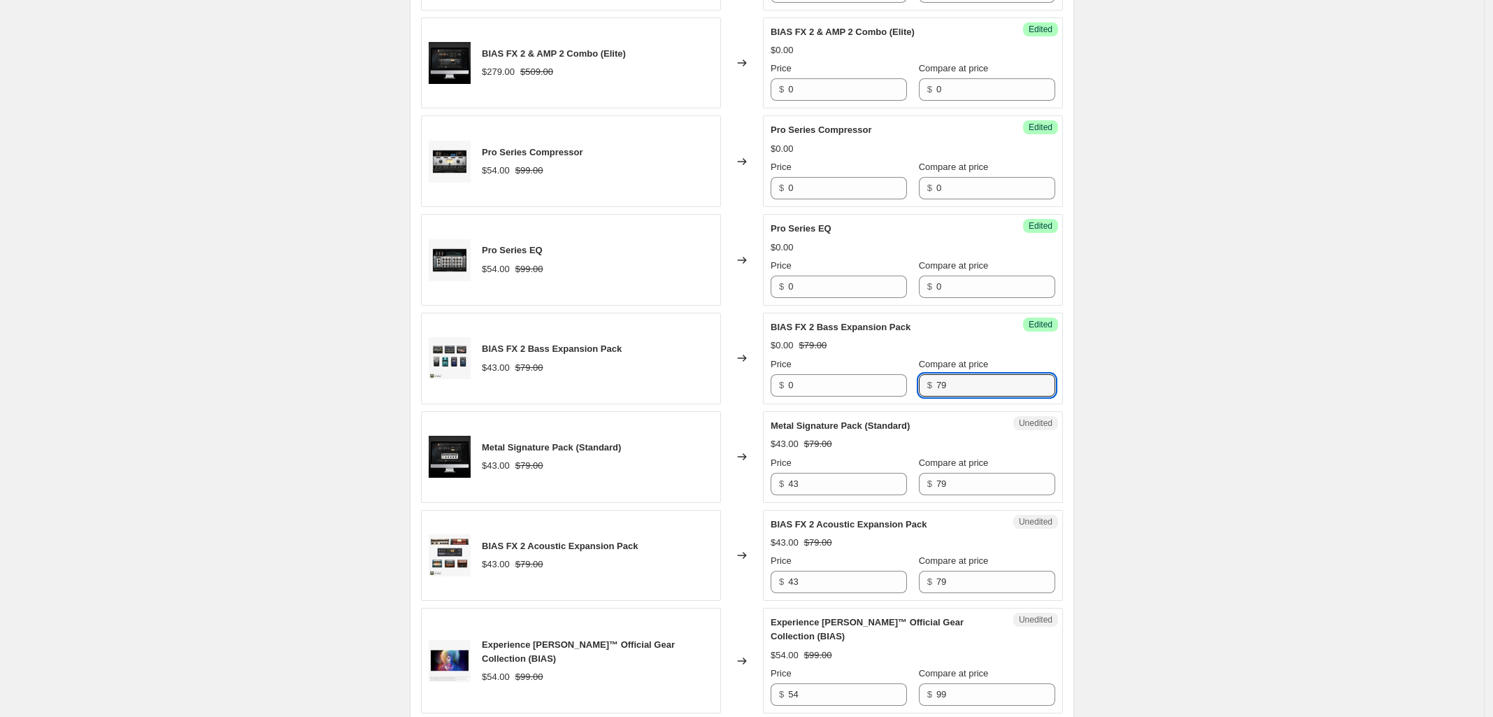
drag, startPoint x: 945, startPoint y: 385, endPoint x: 865, endPoint y: 418, distance: 86.9
click at [919, 385] on div "$ 79" at bounding box center [987, 385] width 136 height 22
type input "0"
drag, startPoint x: 784, startPoint y: 495, endPoint x: 751, endPoint y: 495, distance: 33.6
click at [751, 495] on div "Metal Signature Pack (Standard) $43.00 $79.00 Changed to Unedited Metal Signatu…" at bounding box center [742, 457] width 642 height 92
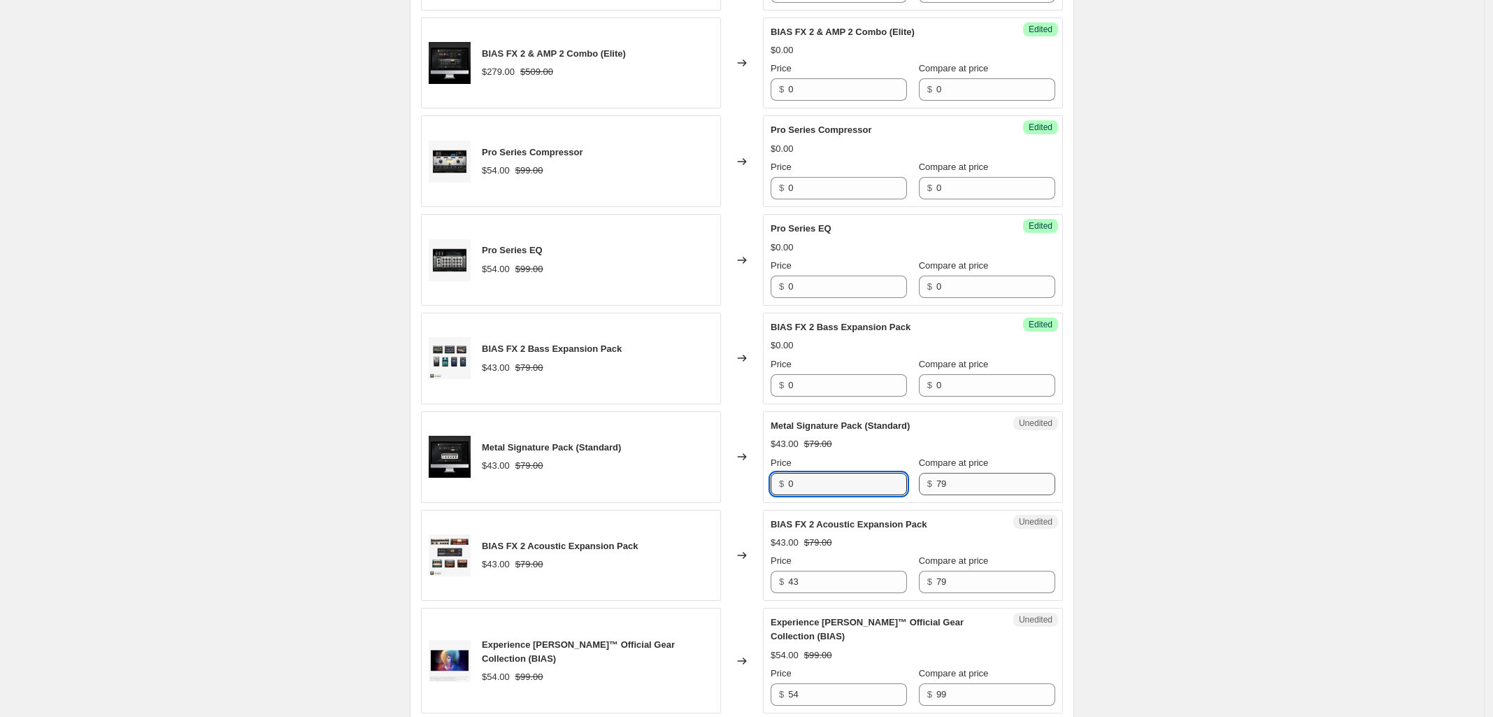
type input "0"
drag, startPoint x: 969, startPoint y: 485, endPoint x: 792, endPoint y: 502, distance: 177.8
click at [864, 490] on div "Price $ 0 Compare at price $ 79" at bounding box center [913, 475] width 285 height 39
type input "0"
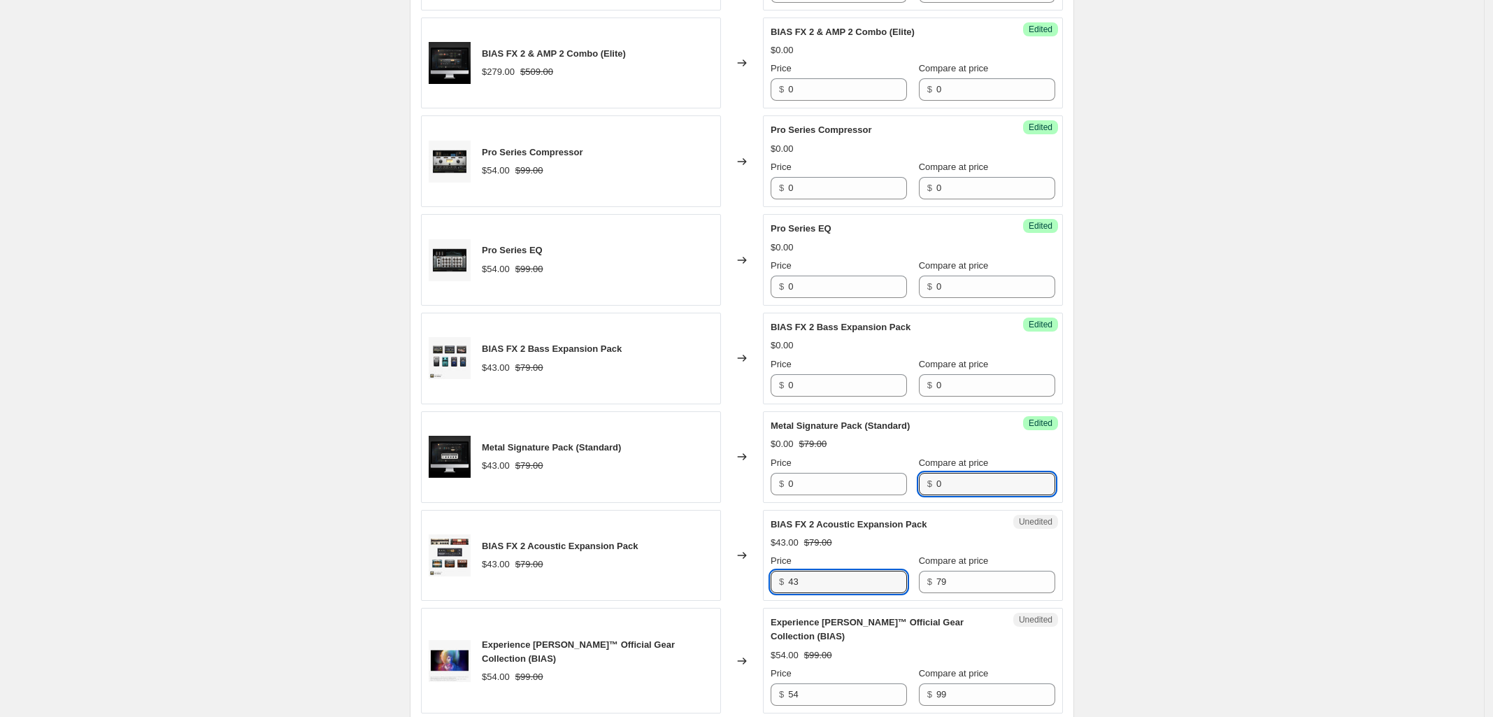
drag, startPoint x: 757, startPoint y: 586, endPoint x: 666, endPoint y: 602, distance: 93.0
click at [700, 596] on div "BIAS FX 2 Acoustic Expansion Pack $43.00 $79.00 Changed to Unedited BIAS FX 2 A…" at bounding box center [742, 556] width 642 height 92
type input "0"
click at [829, 602] on div "Unedited BIAS FX 2 Acoustic Expansion Pack $43.00 $79.00 Price $ 0 Compare at p…" at bounding box center [913, 556] width 300 height 92
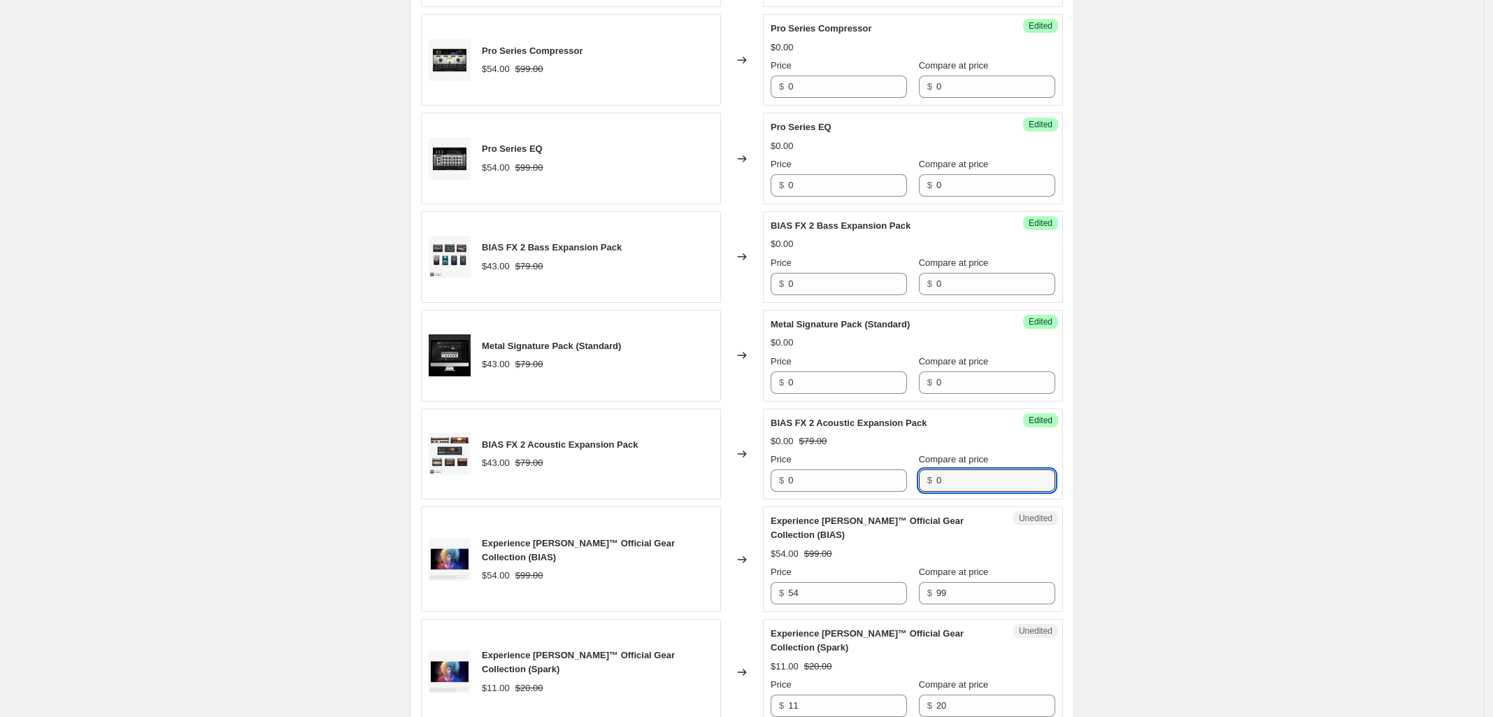
scroll to position [1661, 0]
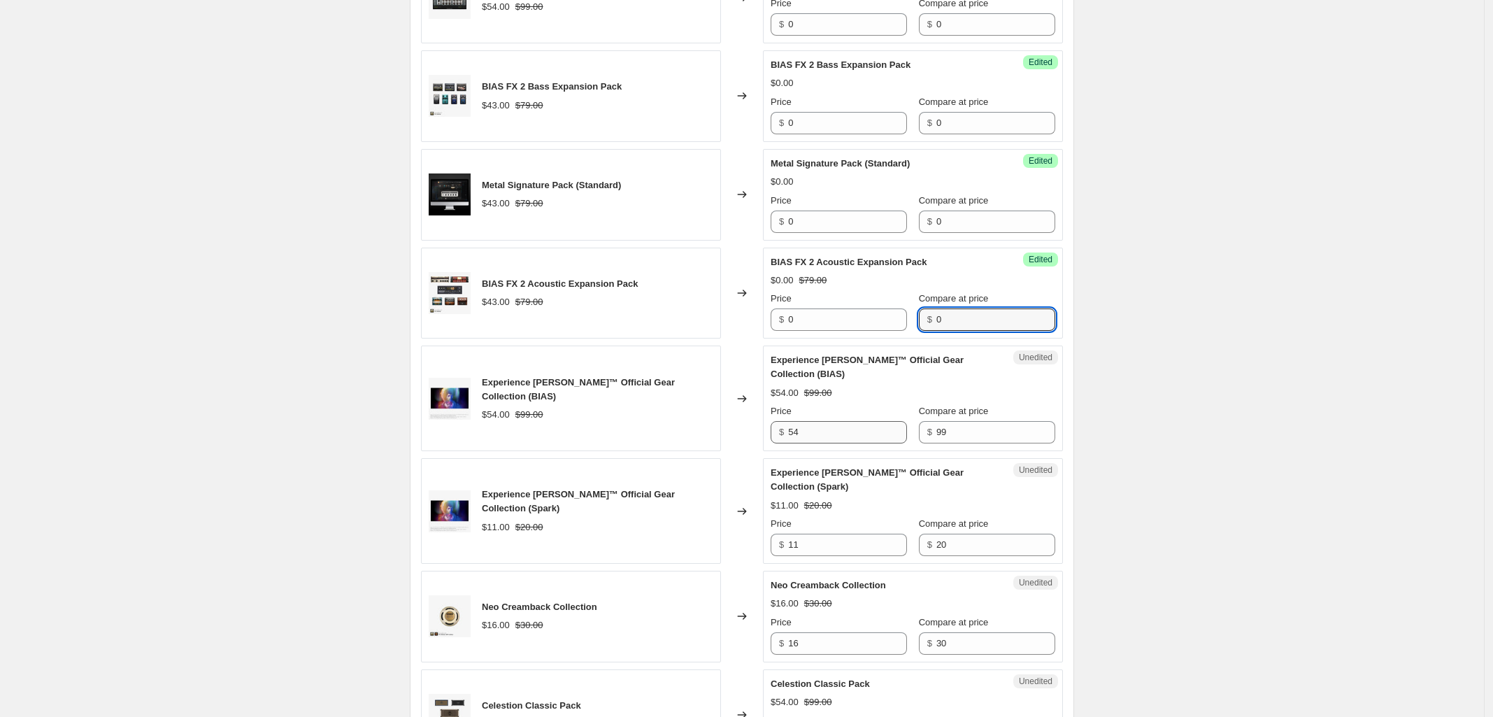
type input "0"
drag, startPoint x: 823, startPoint y: 436, endPoint x: 627, endPoint y: 469, distance: 199.3
click at [735, 446] on div "Experience [PERSON_NAME]™ Official Gear Collection (BIAS) $54.00 $99.00 Changed…" at bounding box center [742, 399] width 642 height 106
type input "0"
drag, startPoint x: 958, startPoint y: 436, endPoint x: 834, endPoint y: 490, distance: 135.3
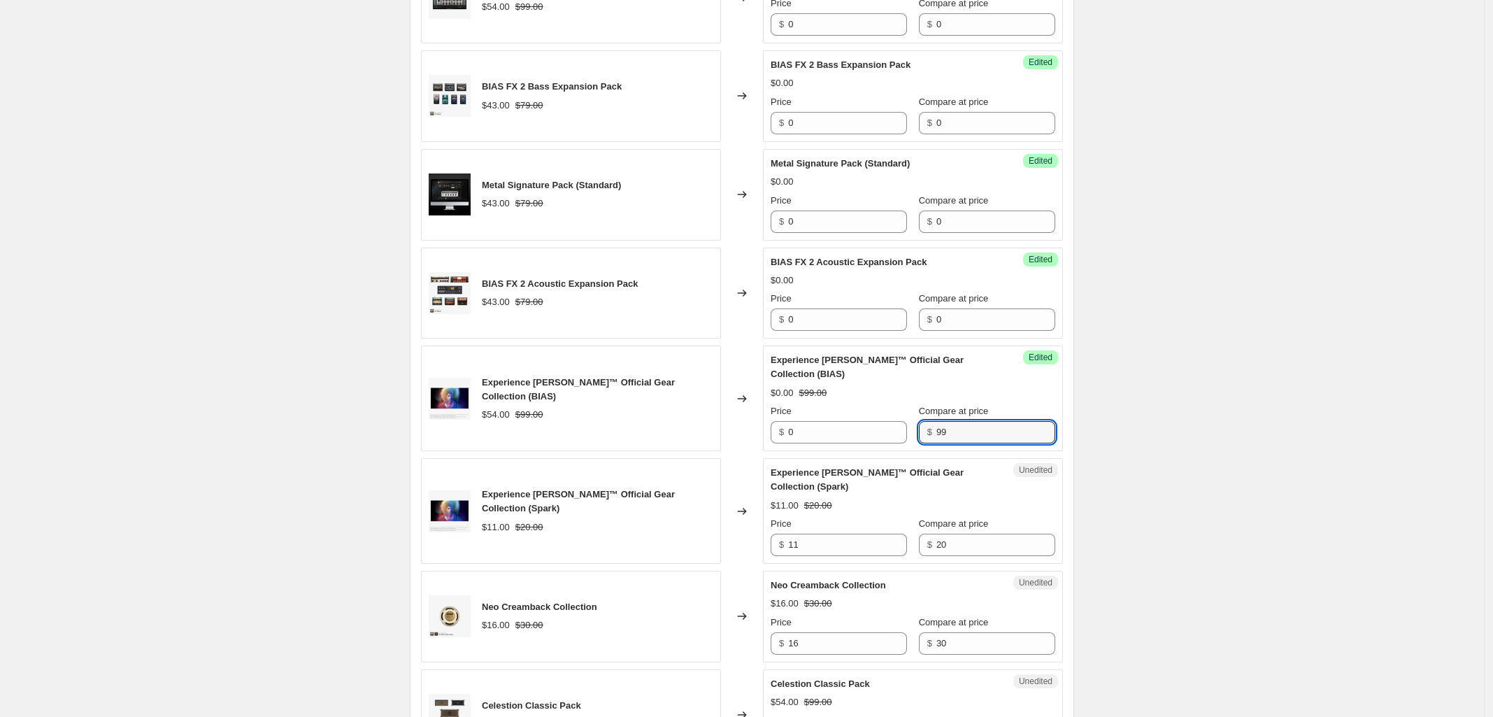
click at [899, 442] on div "Price $ 0 Compare at price $ 99" at bounding box center [913, 423] width 285 height 39
type input "0"
drag, startPoint x: 813, startPoint y: 543, endPoint x: 618, endPoint y: 573, distance: 198.1
click at [745, 546] on div "Experience [PERSON_NAME]™ Official Gear Collection (Spark) $11.00 $20.00 Change…" at bounding box center [742, 511] width 642 height 106
type input "0"
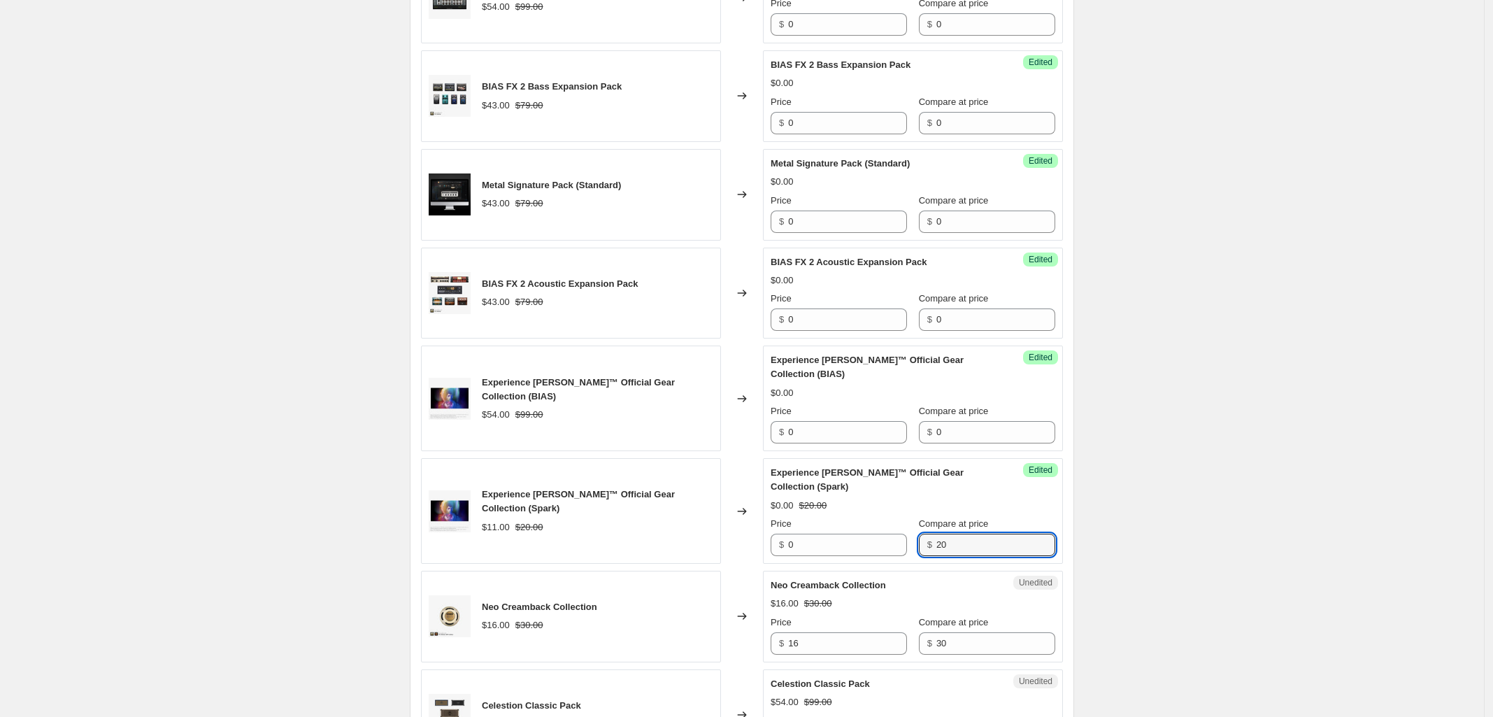
drag, startPoint x: 925, startPoint y: 544, endPoint x: 596, endPoint y: 636, distance: 342.1
click at [857, 556] on div "Price $ 0 Compare at price $ 20" at bounding box center [913, 536] width 285 height 39
type input "0"
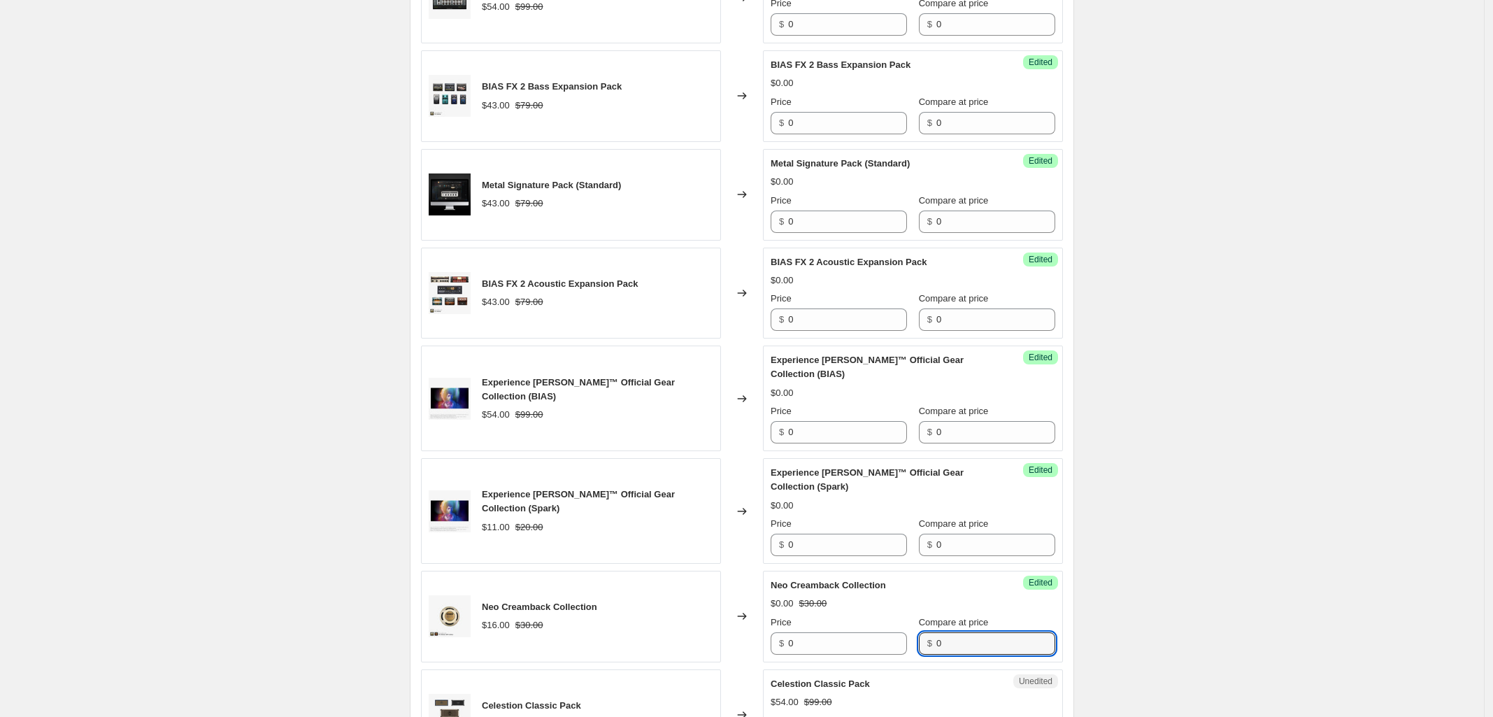
scroll to position [2050, 0]
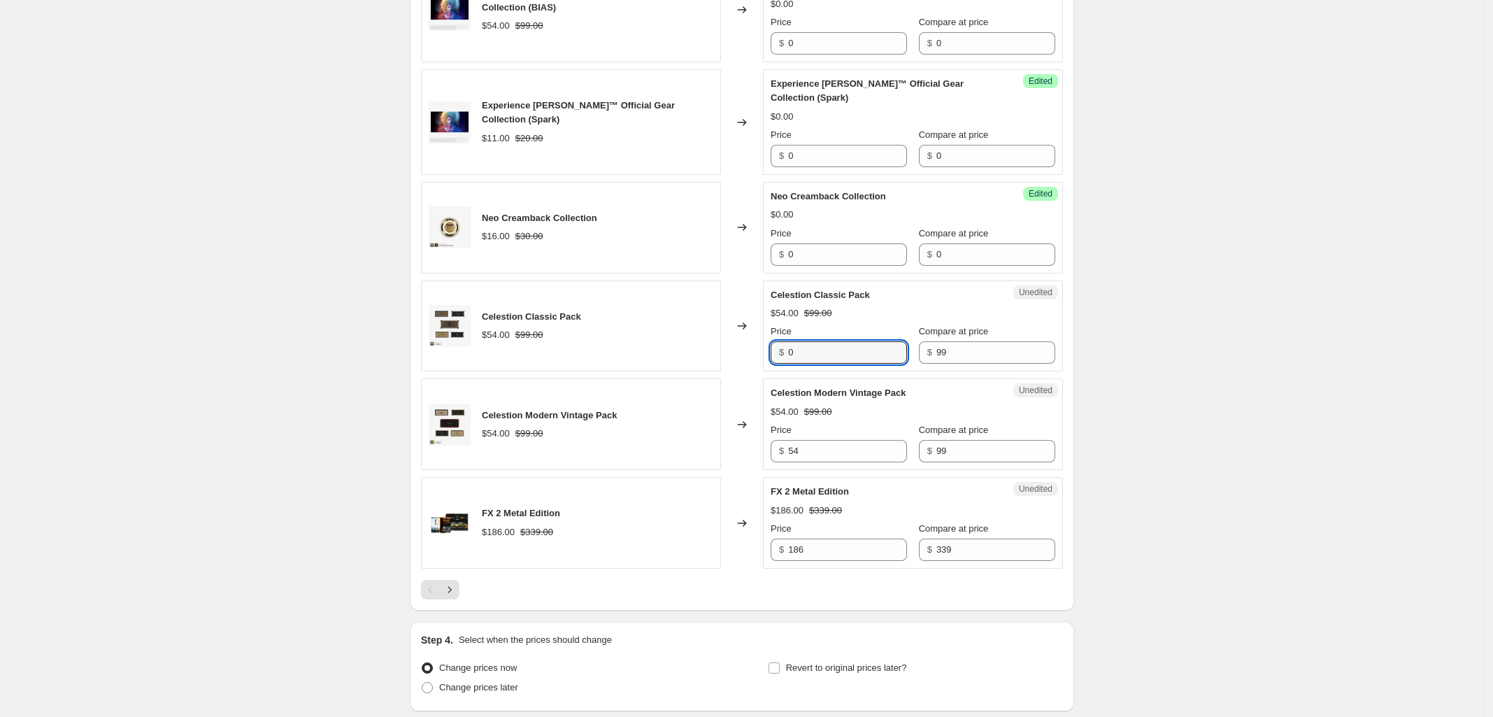
type input "0"
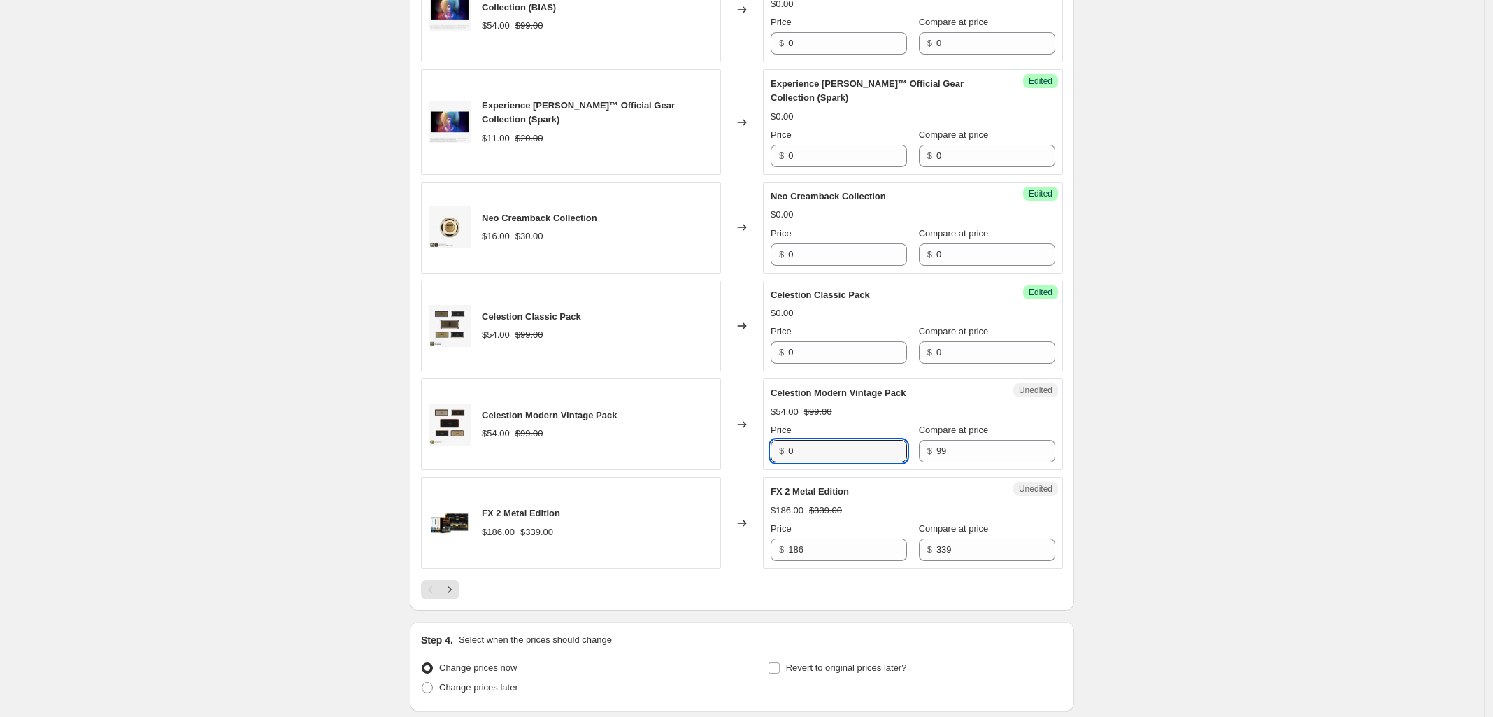
type input "0"
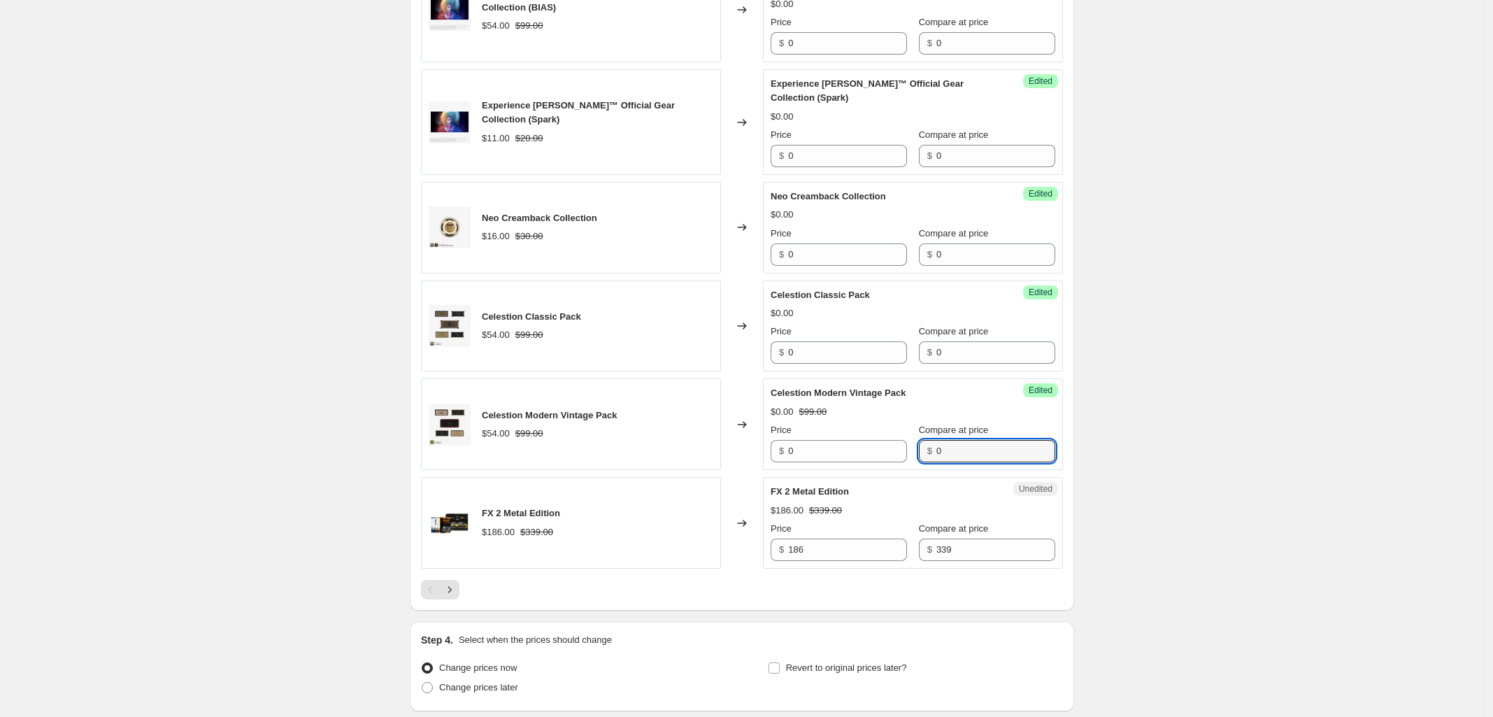
type input "0"
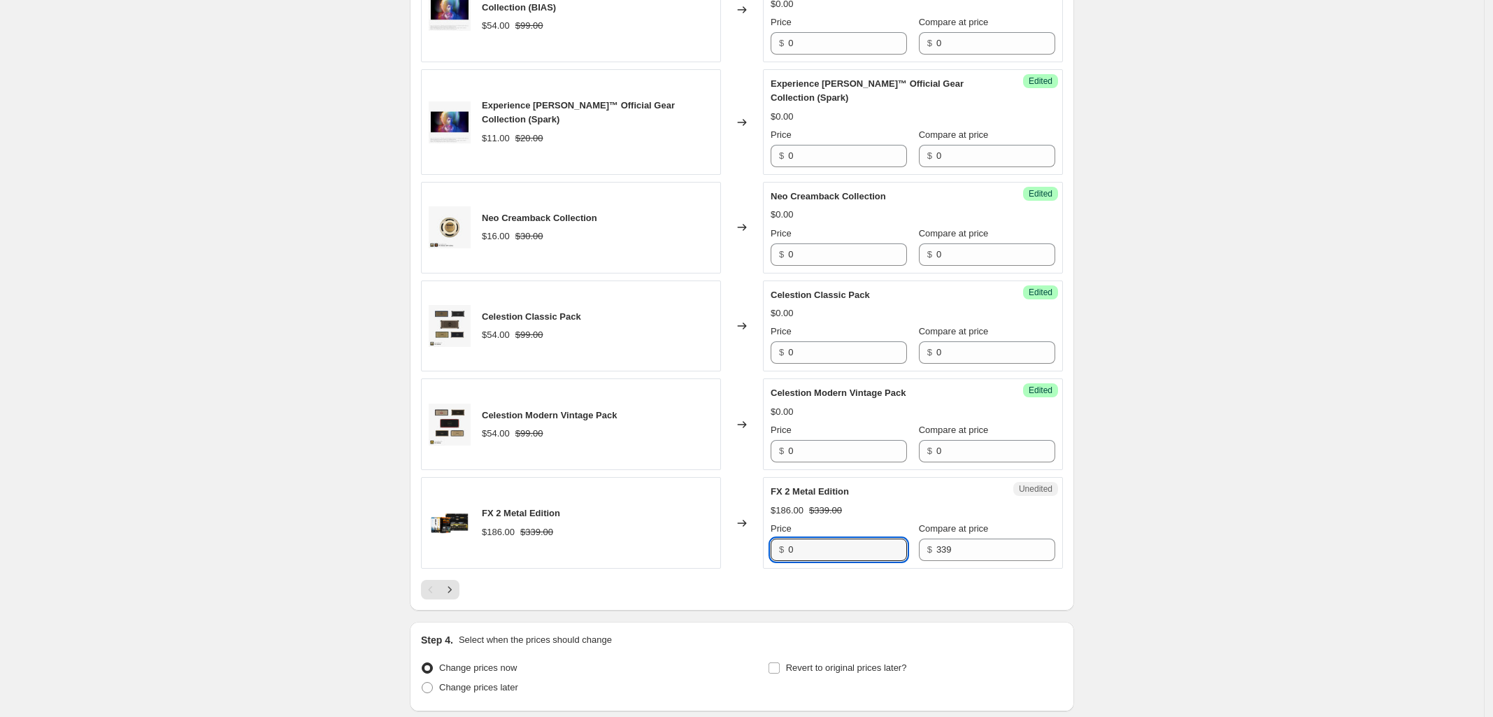
type input "0"
click at [451, 592] on icon "Next" at bounding box center [450, 590] width 14 height 14
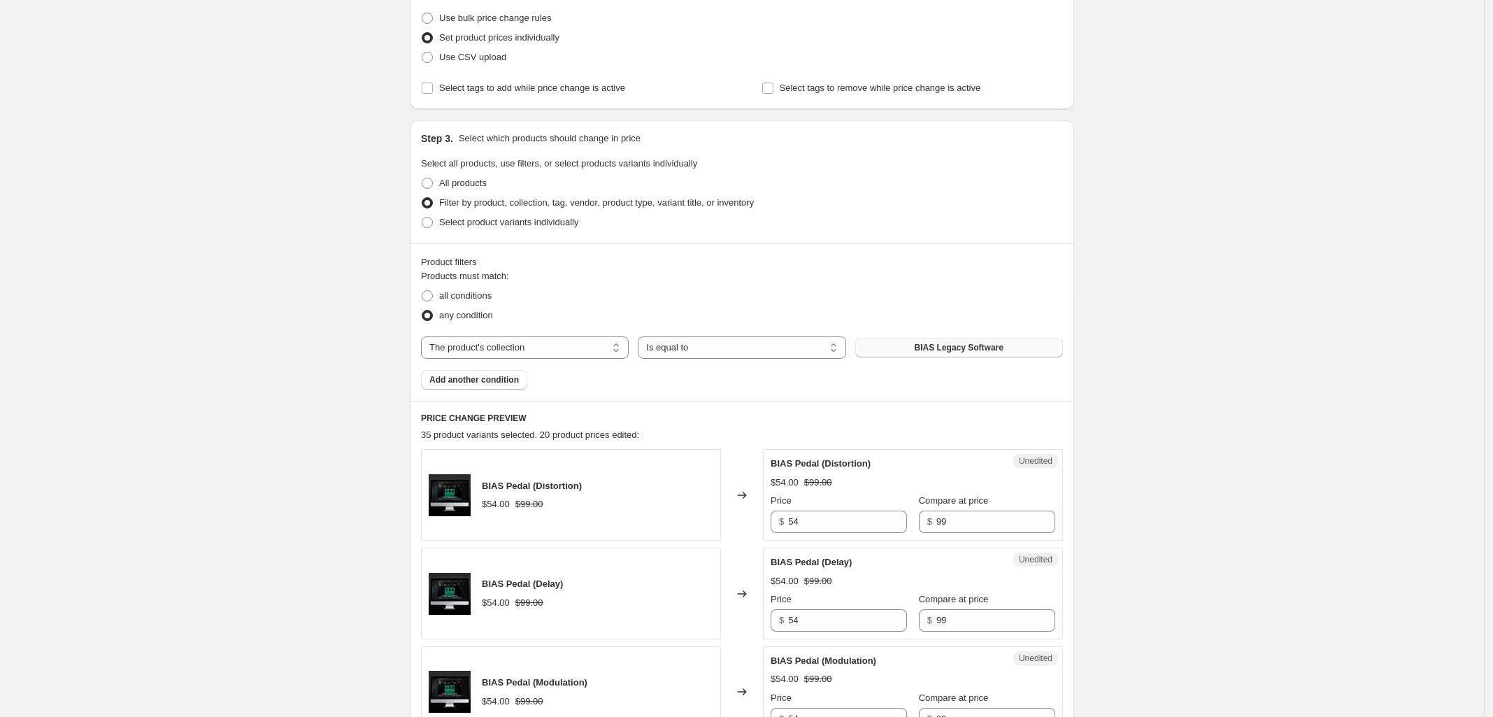
scroll to position [421, 0]
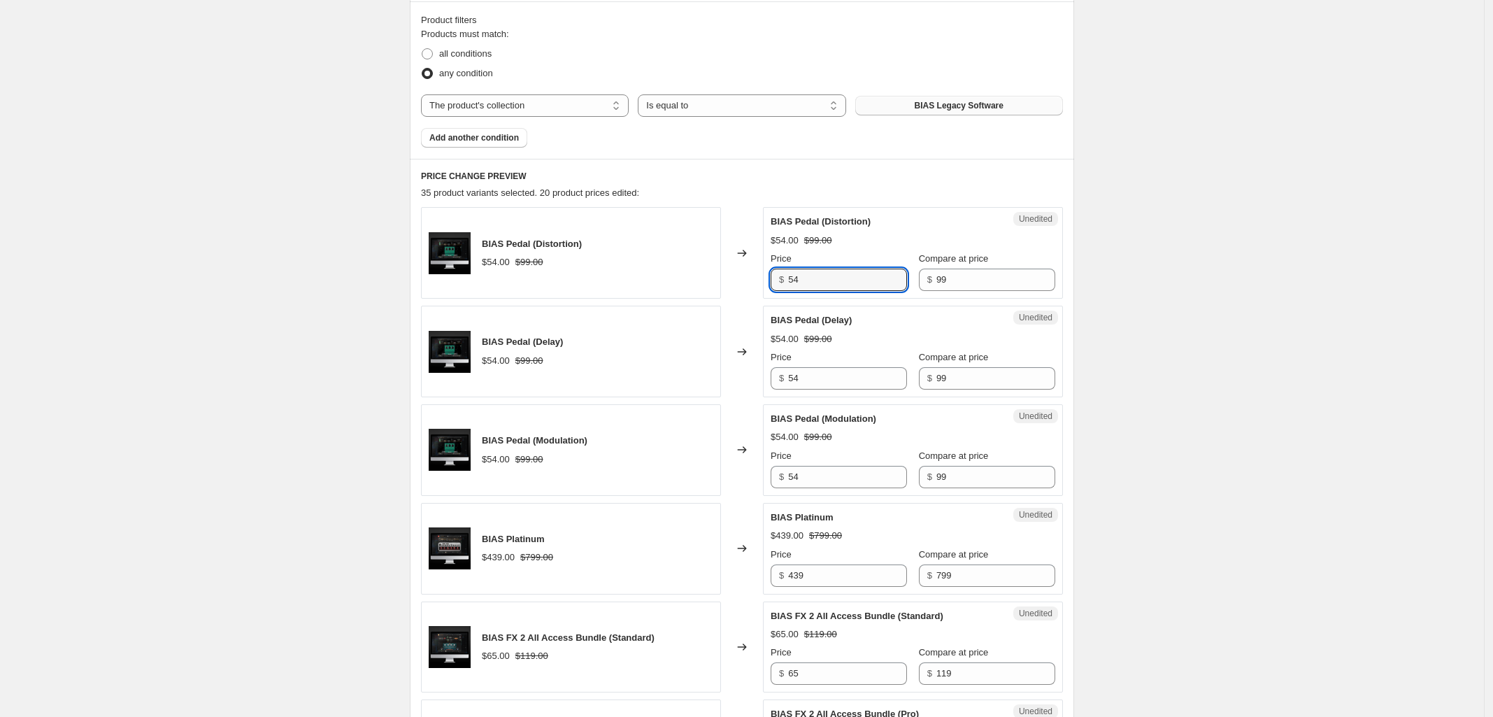
drag
click at [567, 284] on div "BIAS Pedal (Distortion) $54.00 $99.00 Changed to Unedited BIAS Pedal (Distortio…" at bounding box center [742, 253] width 642 height 92
type input "0"
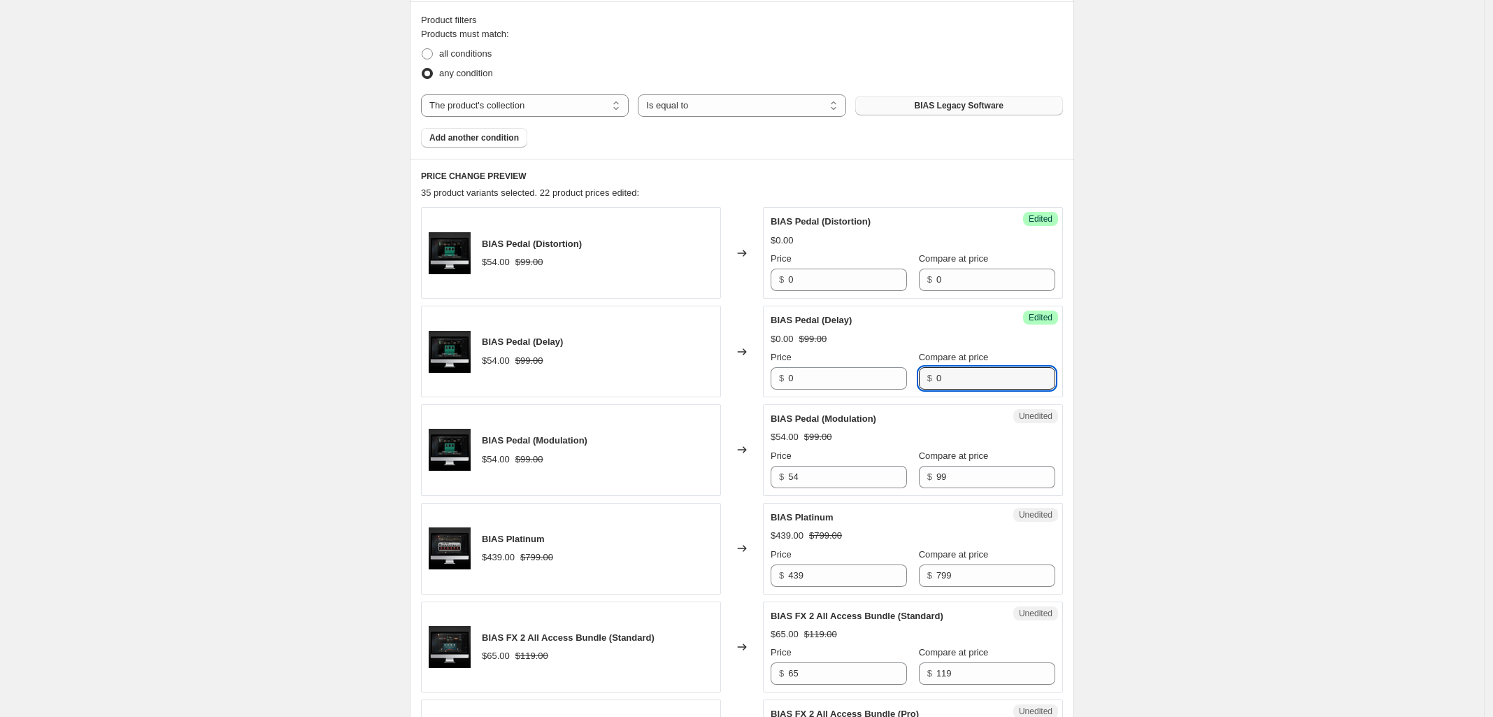
type input "0"
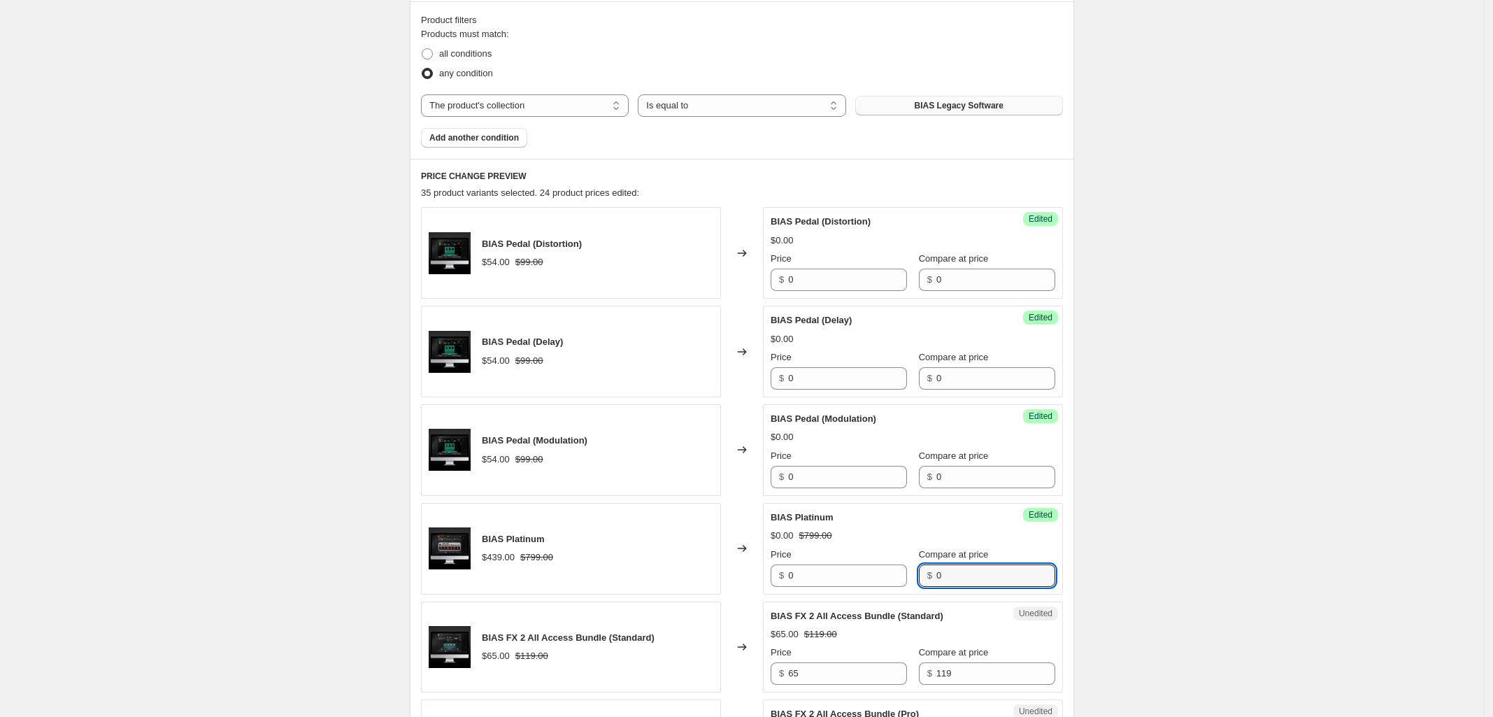
type input "0"
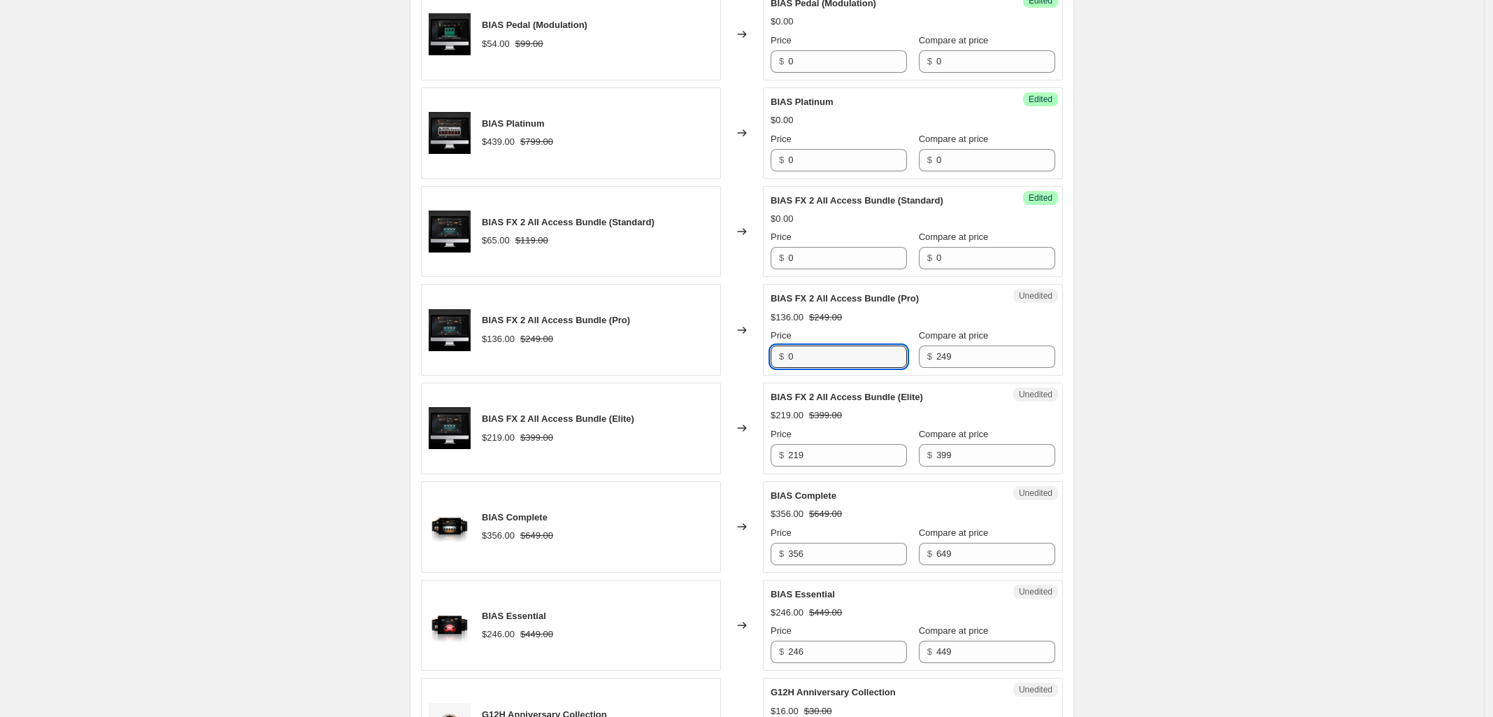
type input "0"
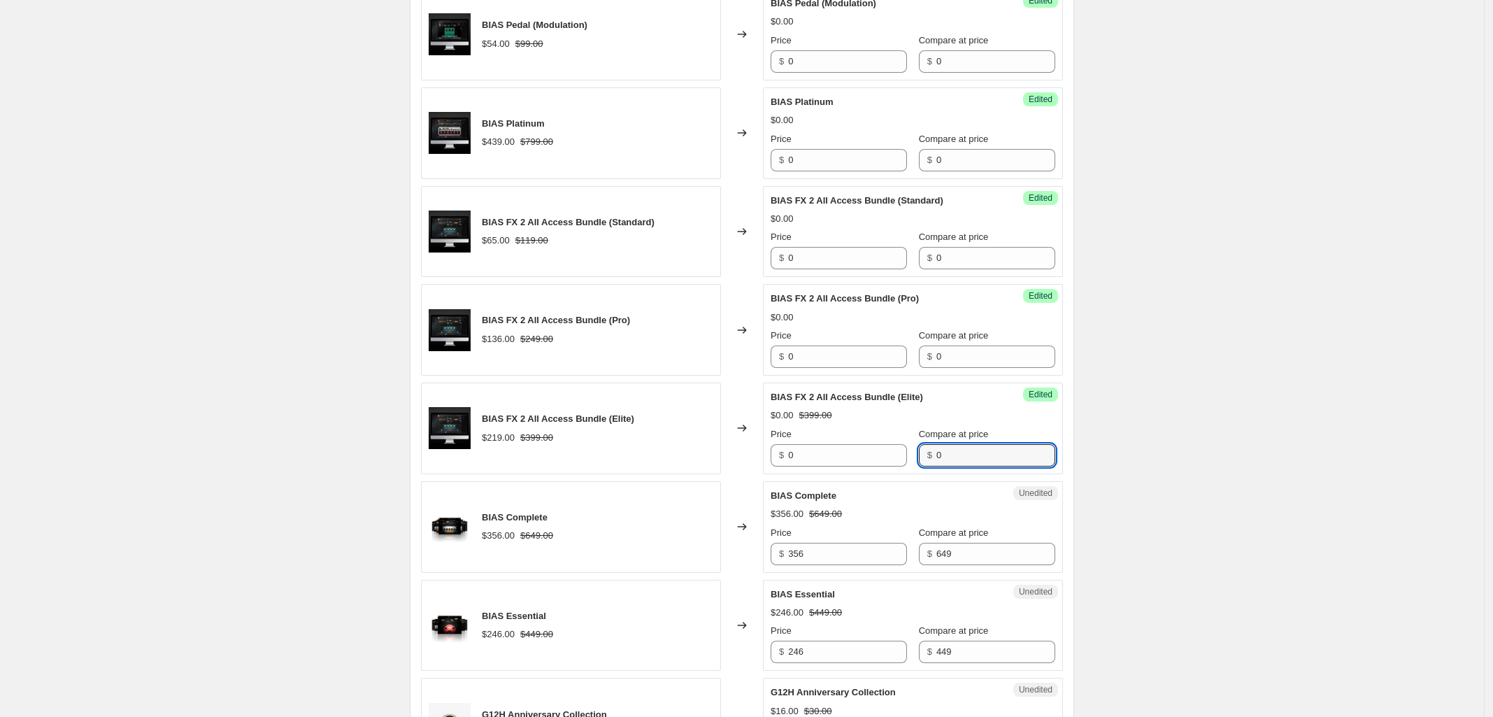
type input "0"
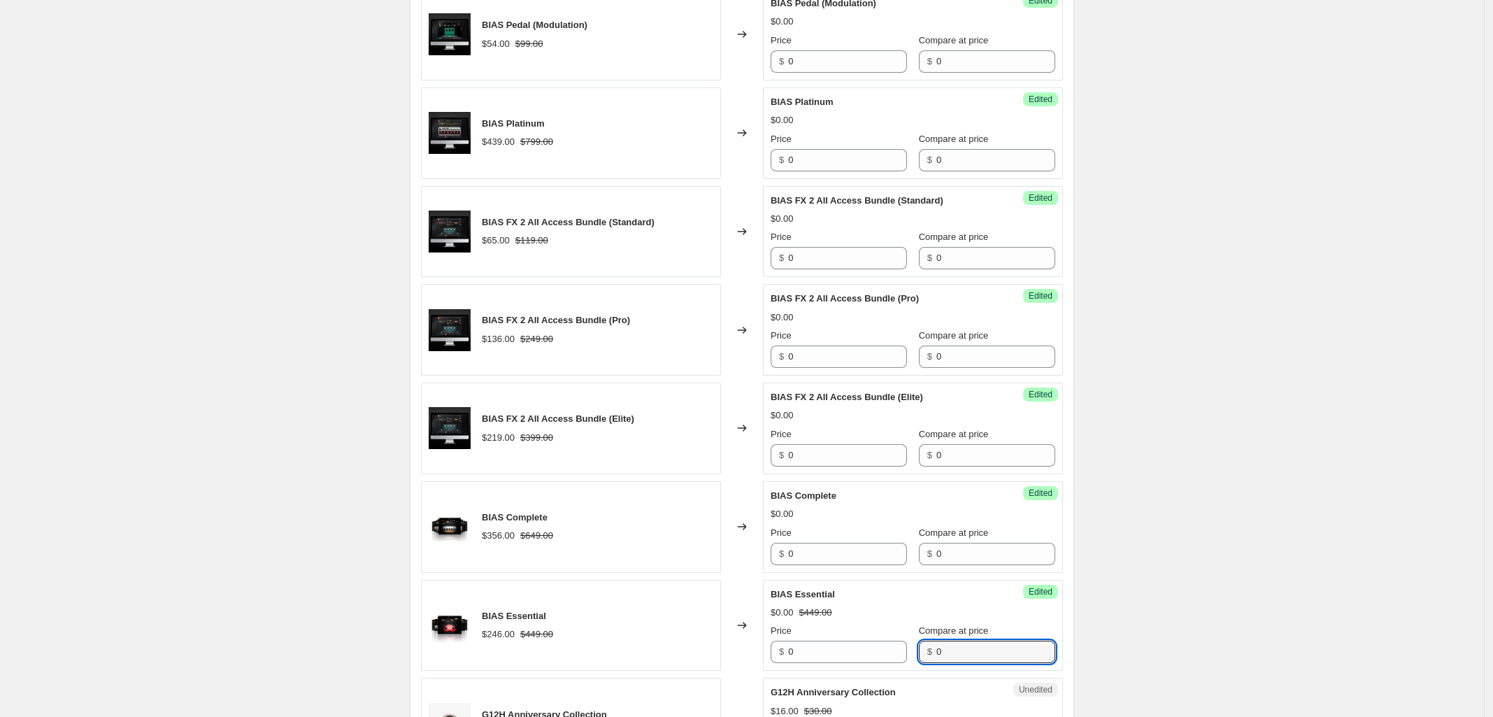
type input "0"
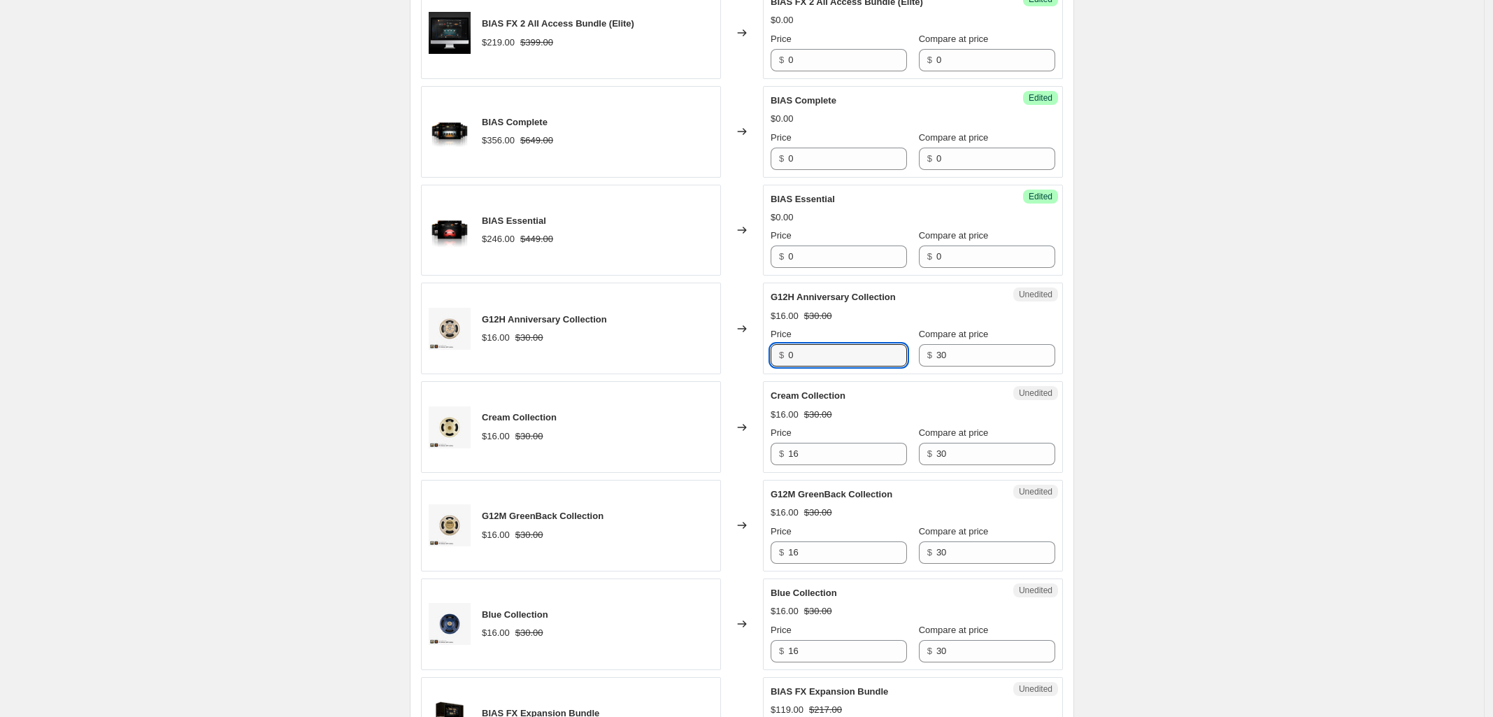
type input "0"
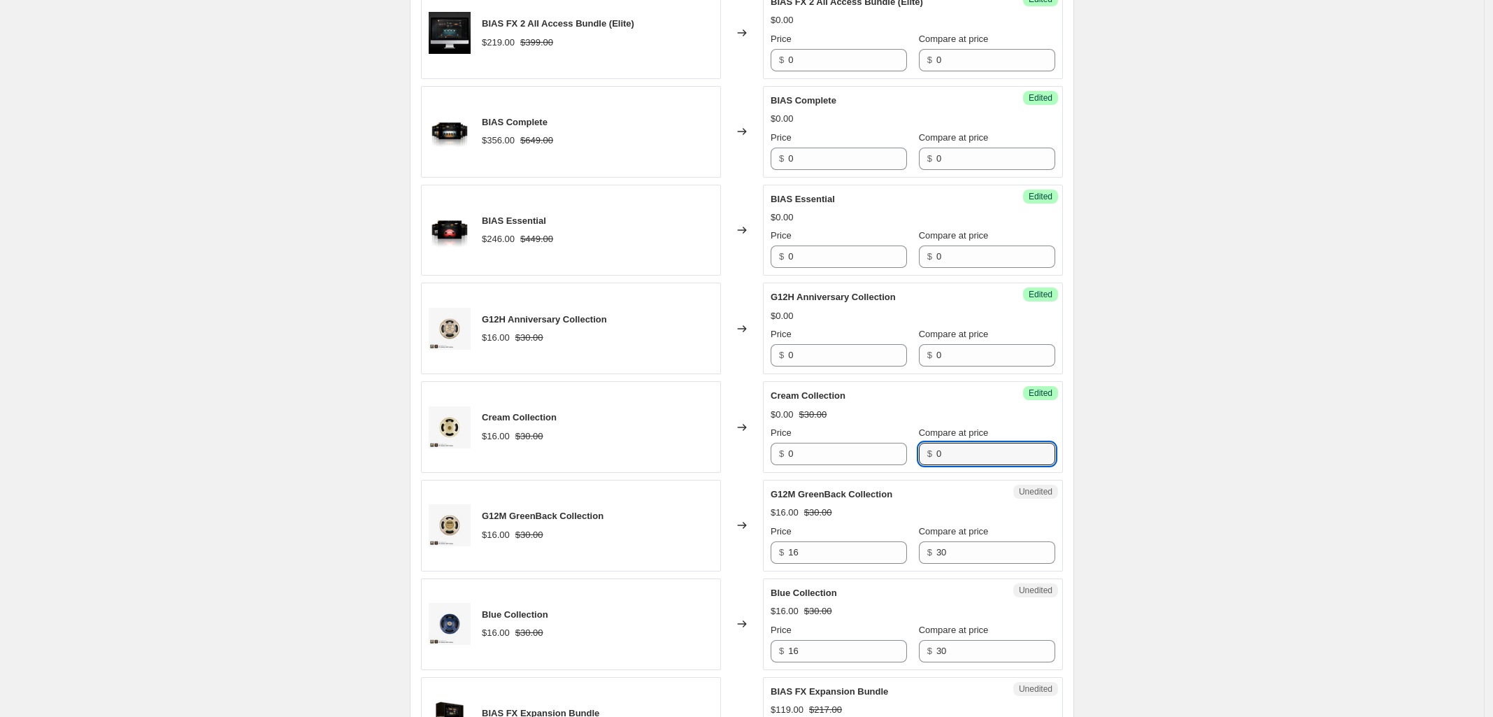
type input "0"
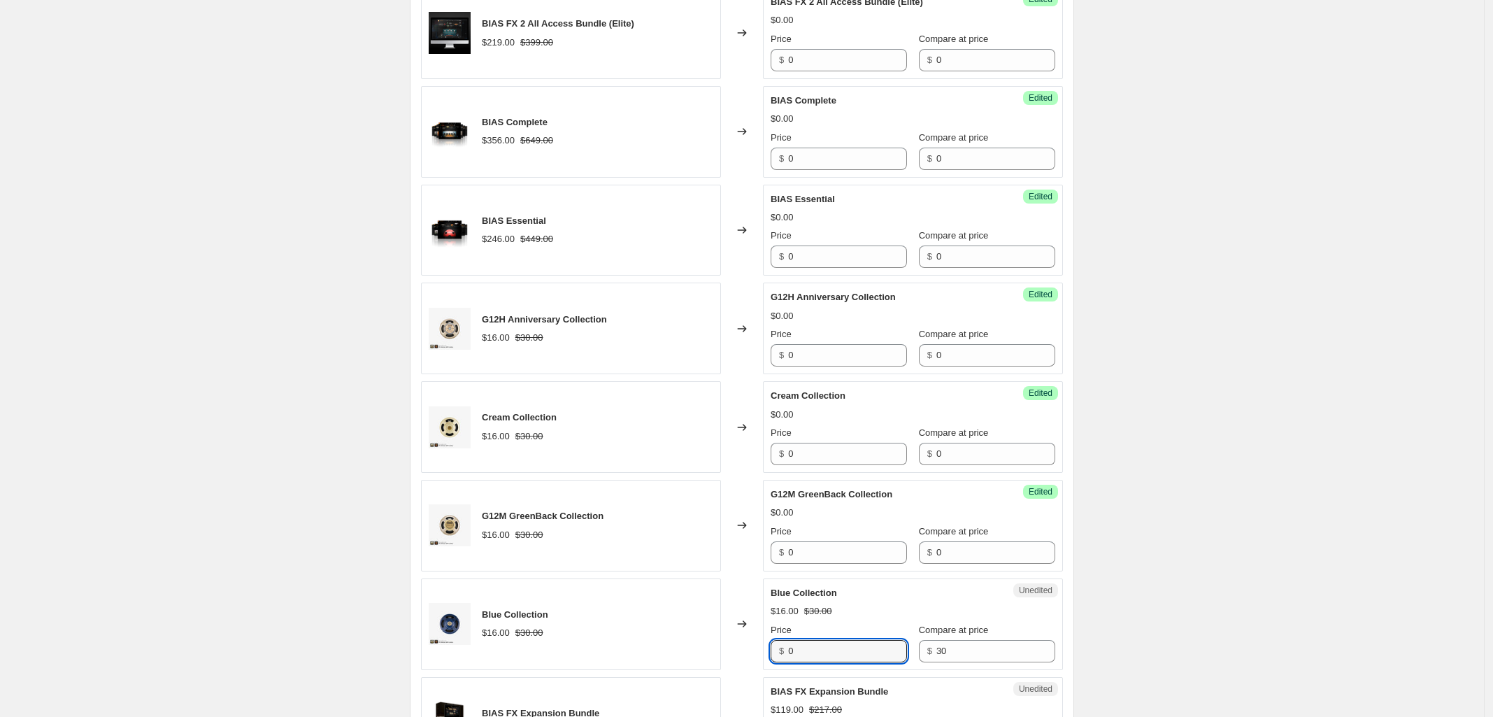
type input "0"
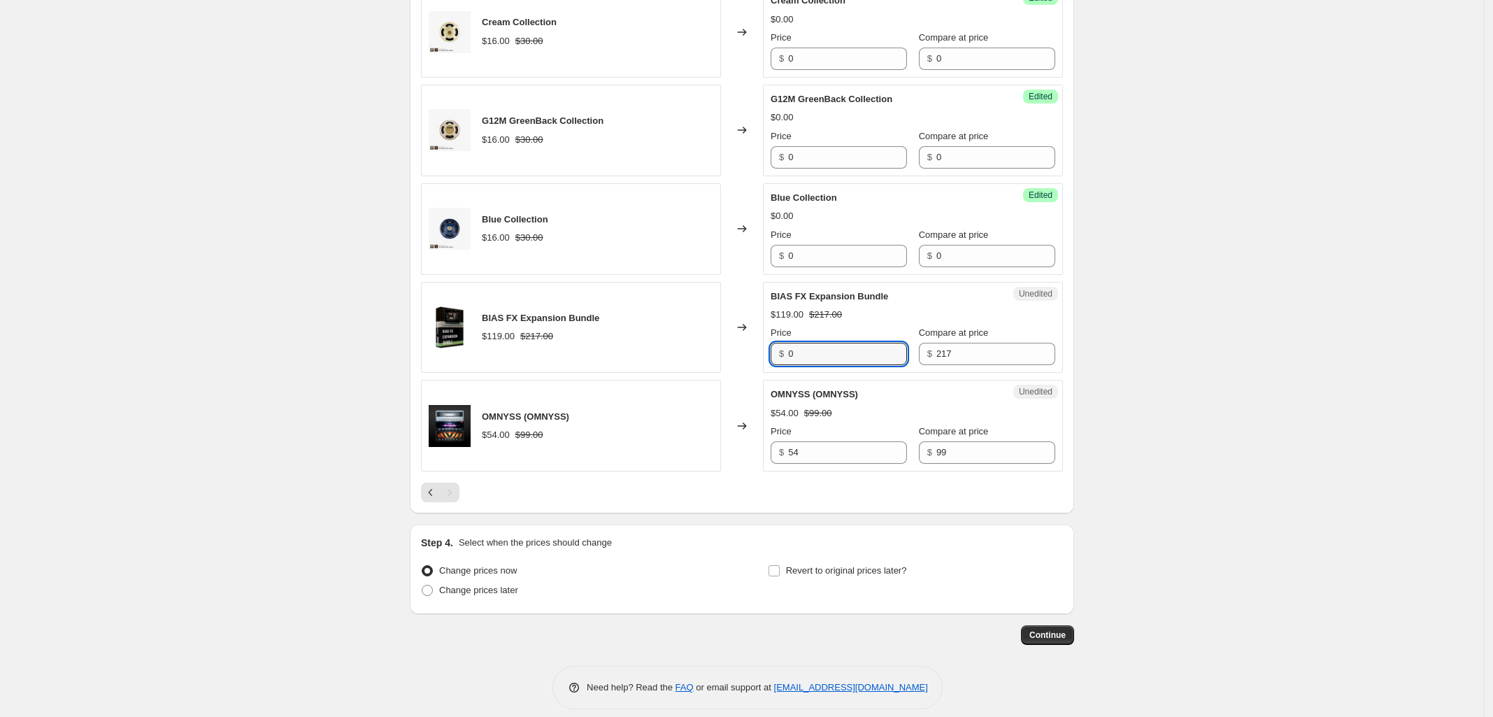
type input "0"
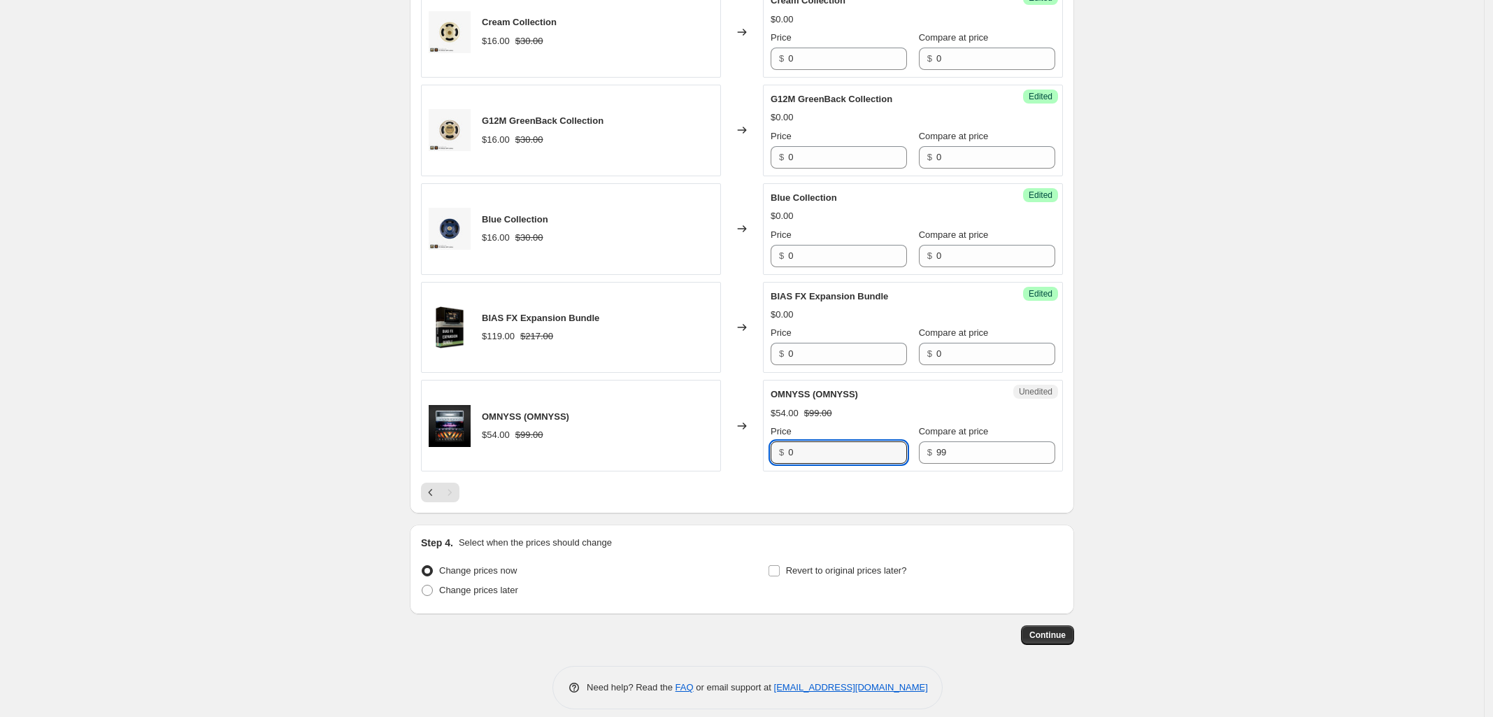
type input "0"
click at [1049, 640] on span "Continue" at bounding box center [1048, 635] width 36 height 11
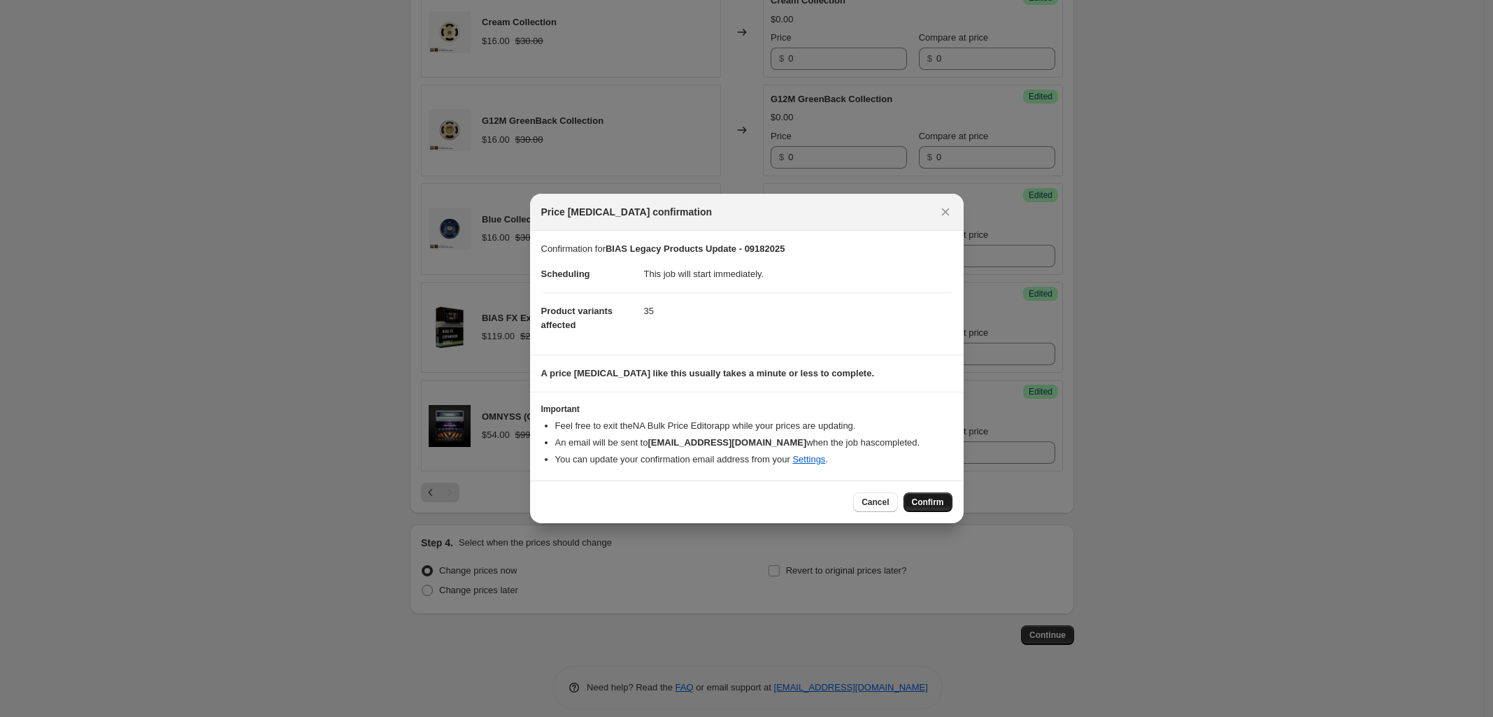
click at [932, 499] on span "Confirm" at bounding box center [928, 502] width 32 height 11
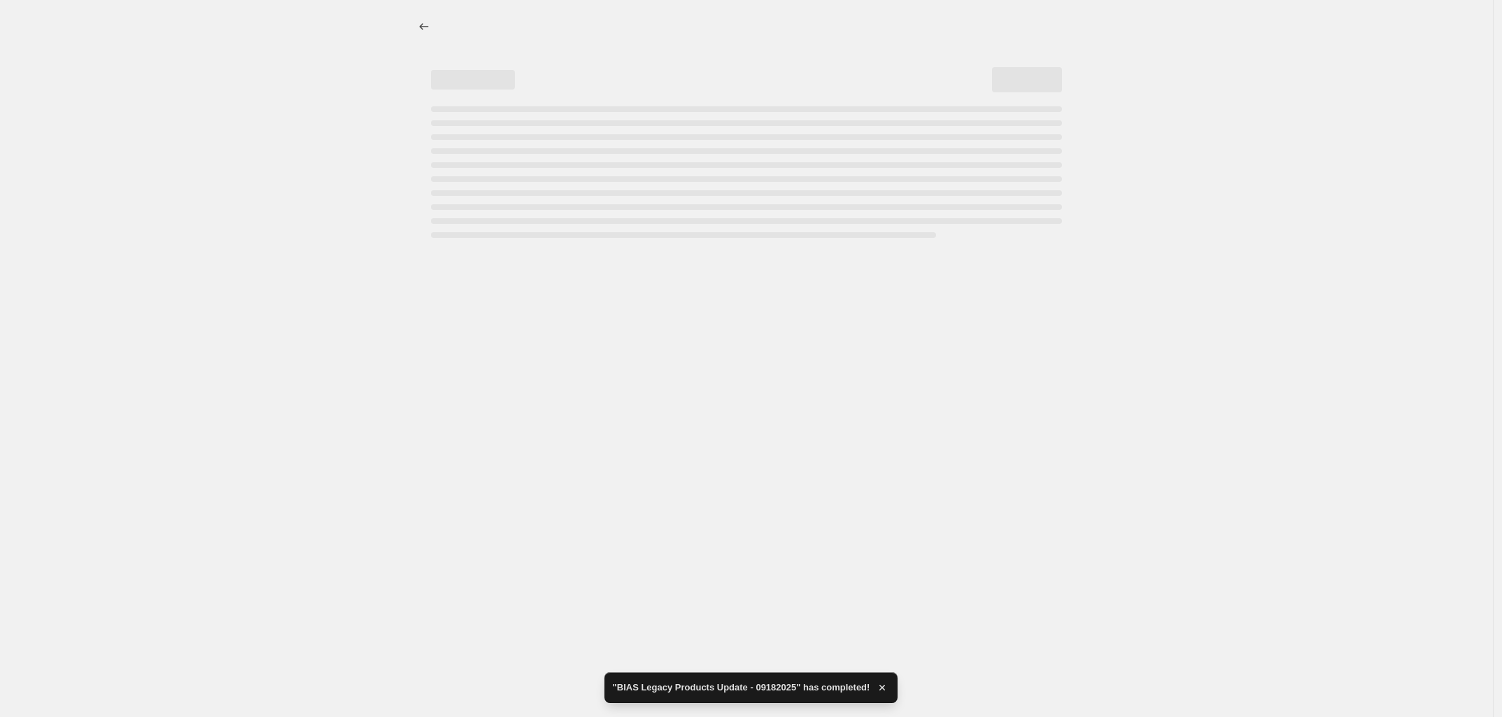
select select "collection"
